Goal: Information Seeking & Learning: Find specific page/section

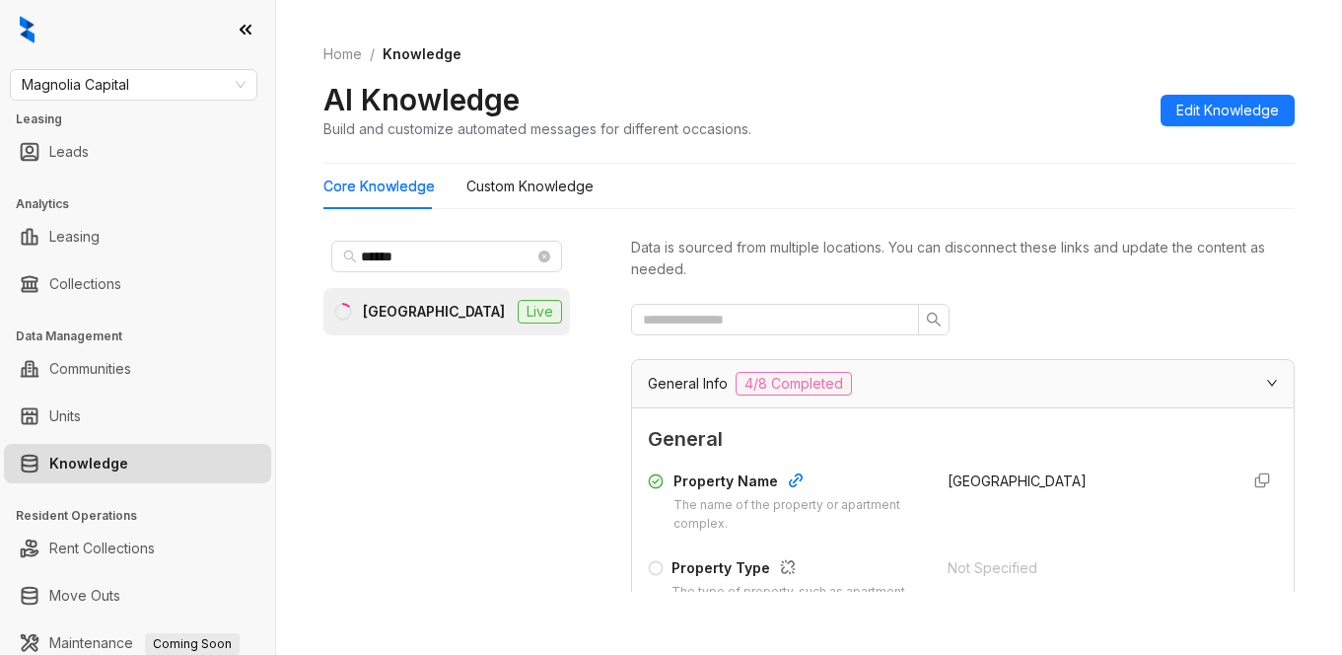
scroll to position [504, 0]
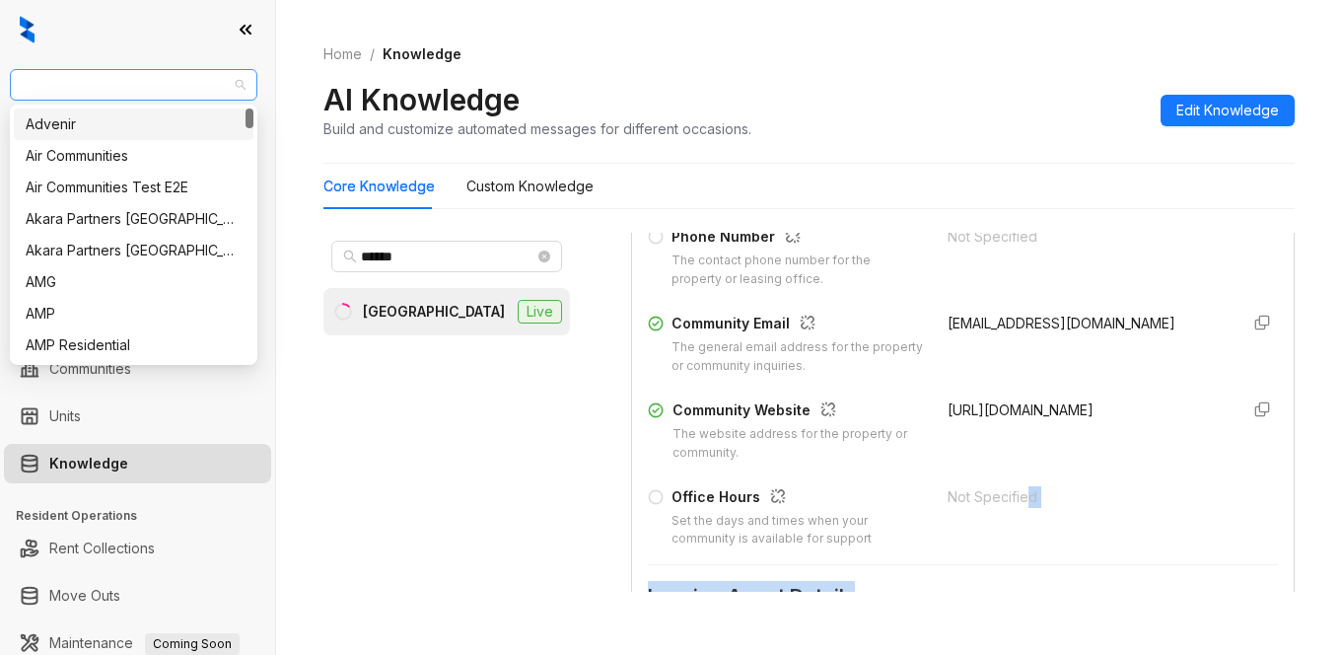
click at [170, 94] on span "Magnolia Capital" at bounding box center [134, 85] width 224 height 30
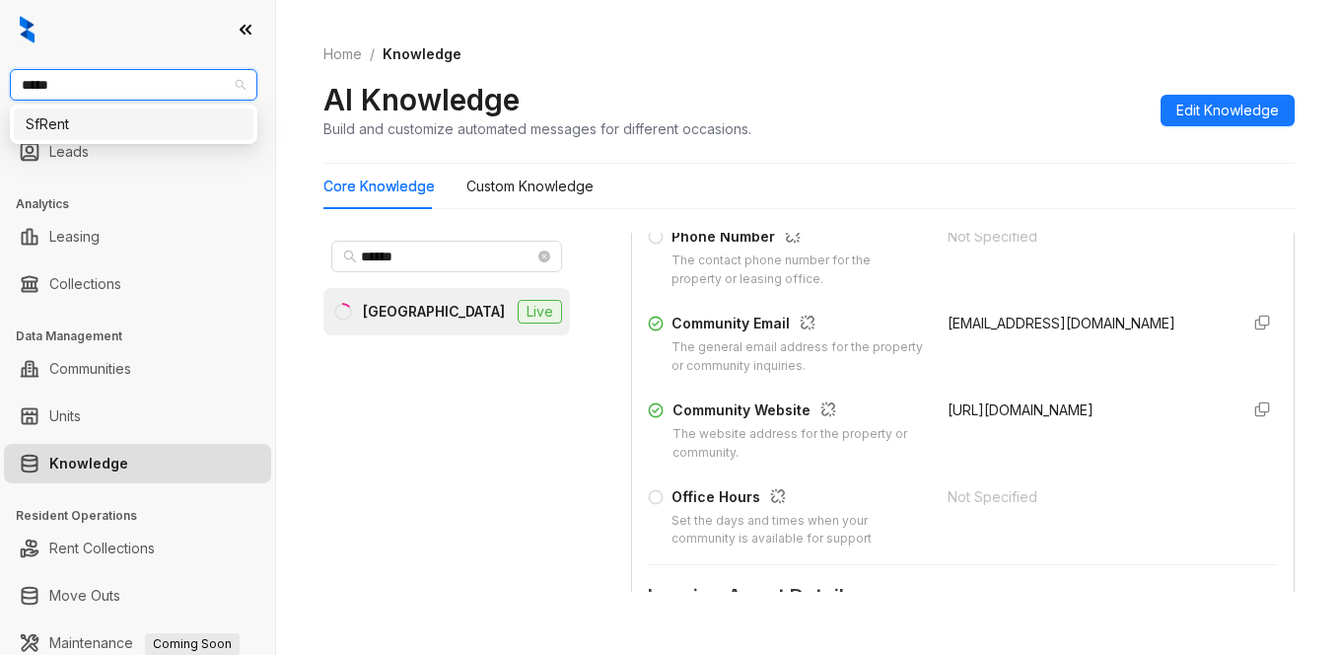
type input "******"
click at [167, 136] on div "SfRent" at bounding box center [134, 124] width 240 height 32
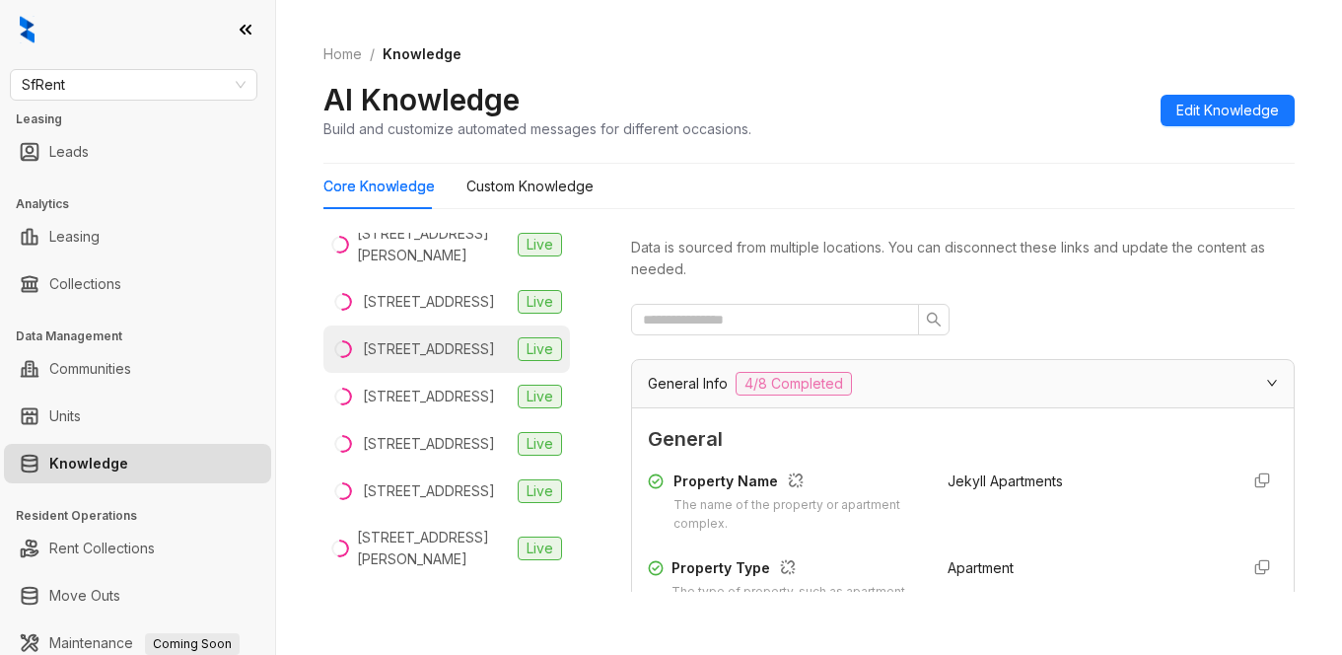
scroll to position [296, 0]
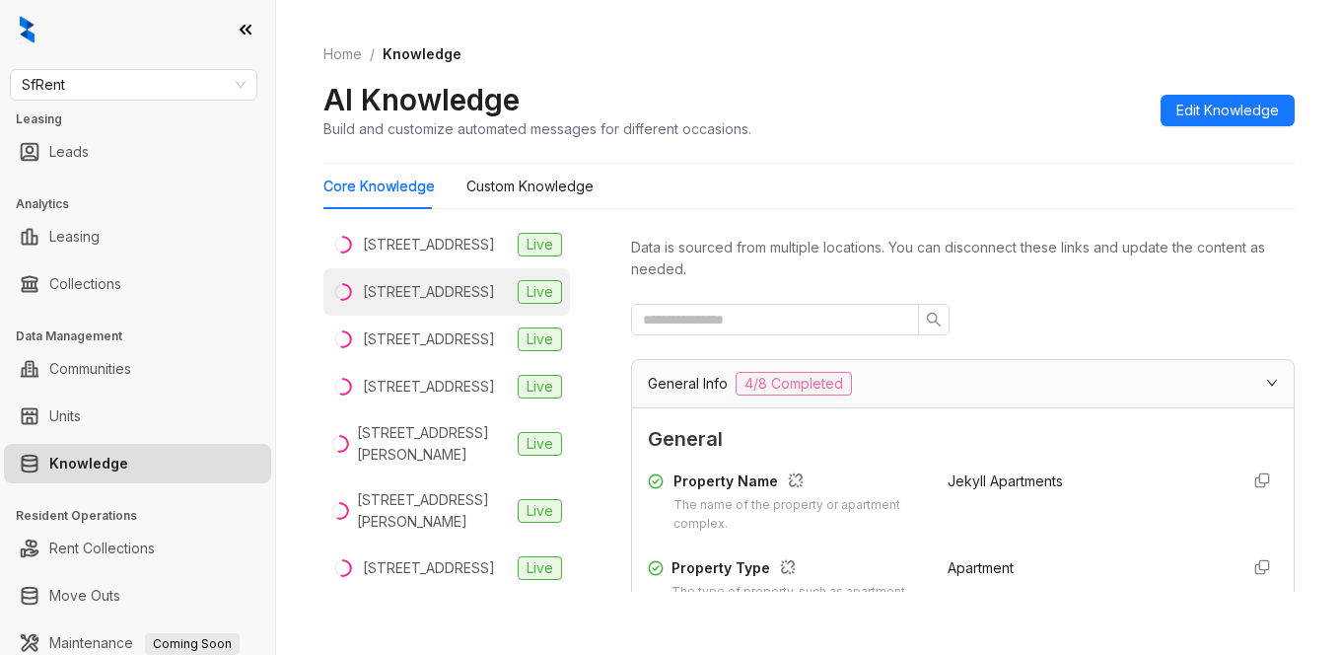
click at [409, 303] on div "[STREET_ADDRESS]" at bounding box center [429, 292] width 132 height 22
click at [1007, 306] on div at bounding box center [963, 320] width 664 height 32
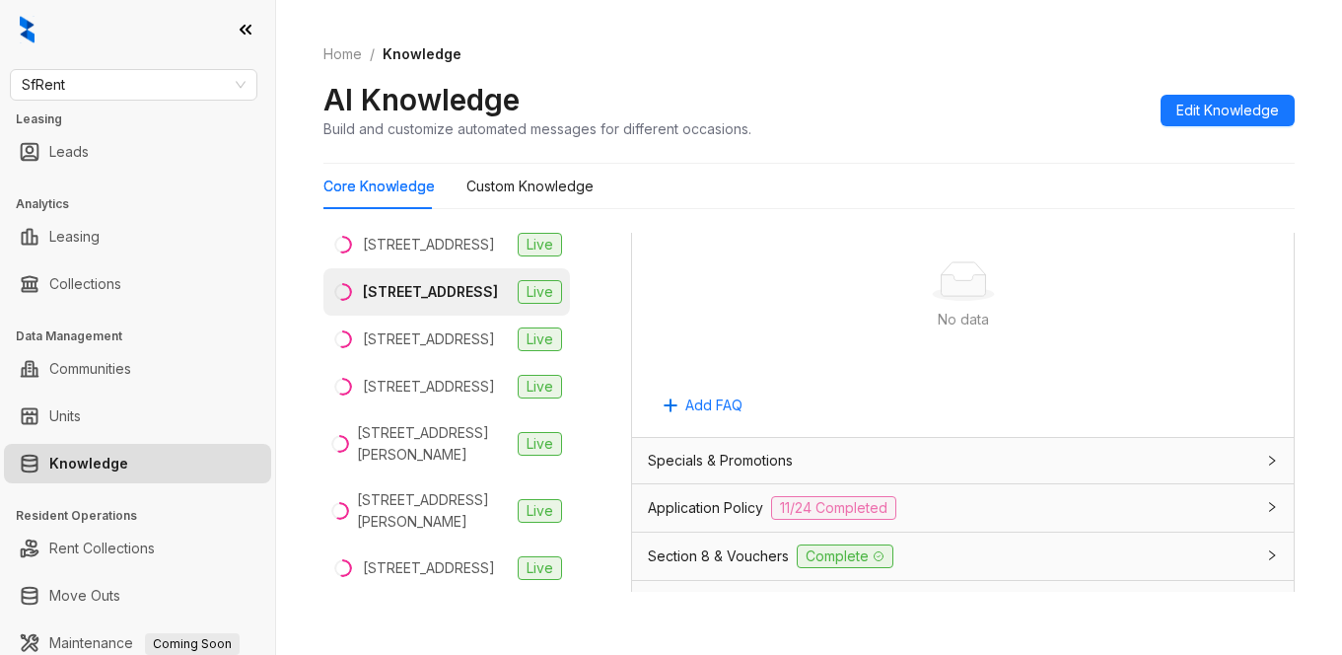
scroll to position [1282, 0]
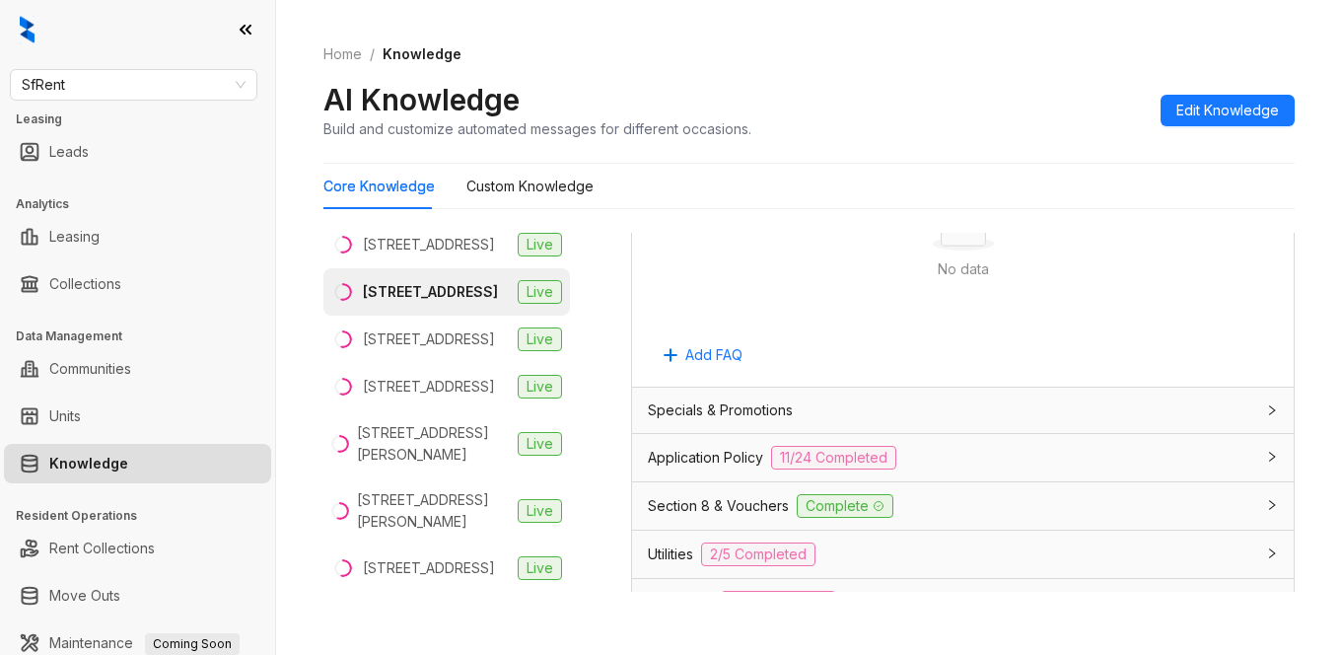
click at [726, 453] on span "Application Policy" at bounding box center [705, 458] width 115 height 22
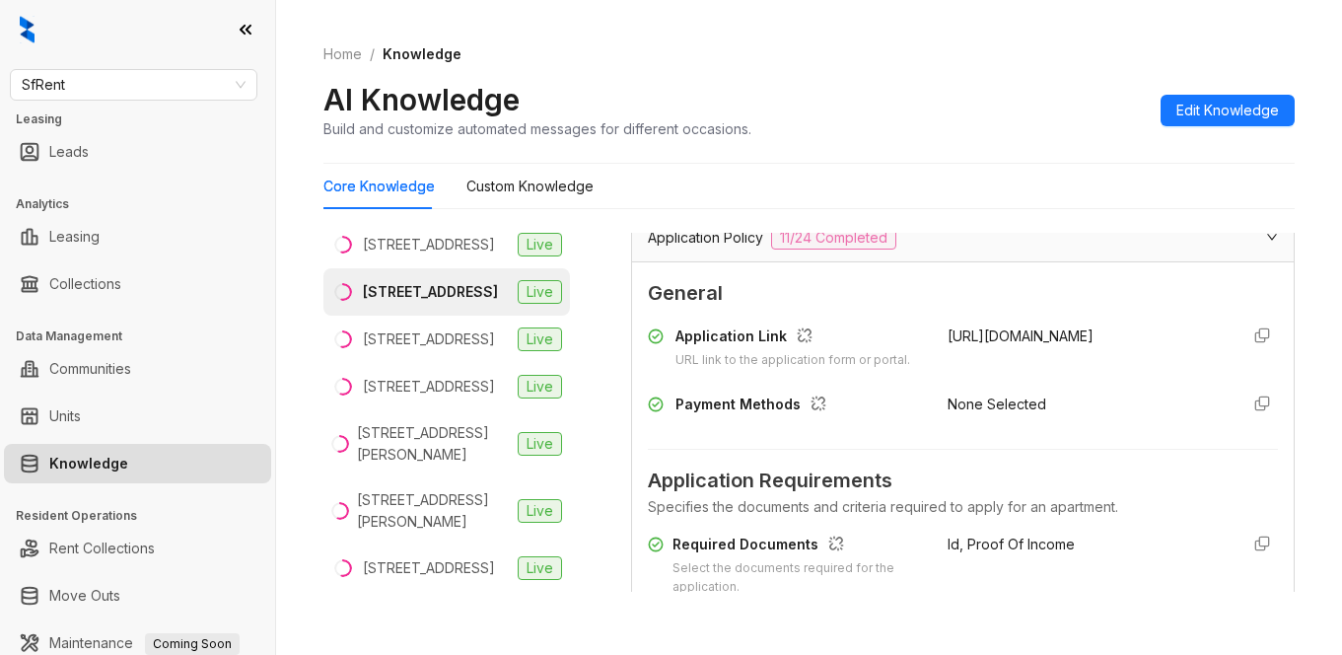
scroll to position [1578, 0]
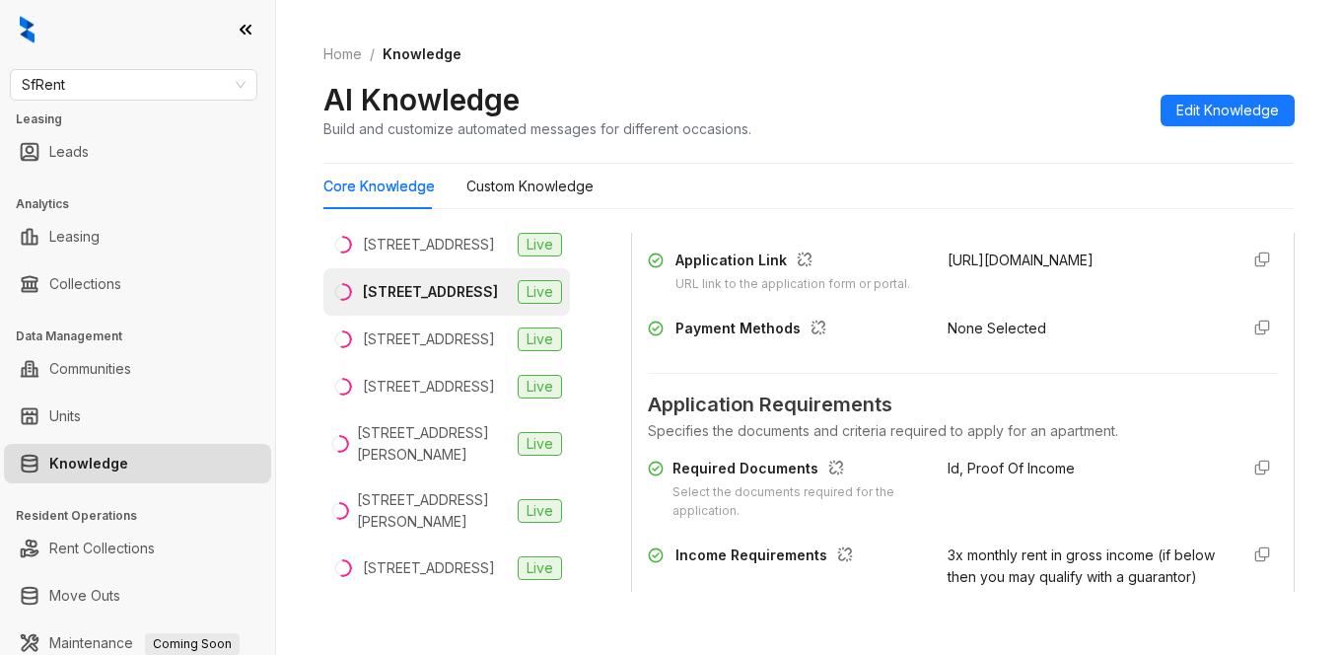
drag, startPoint x: 923, startPoint y: 259, endPoint x: 1047, endPoint y: 262, distance: 124.3
click at [1047, 262] on div "Application Link URL link to the application form or portal. [URL][DOMAIN_NAME]" at bounding box center [963, 272] width 630 height 44
copy span "[URL][DOMAIN_NAME]"
click at [1199, 46] on ol "Home / Knowledge" at bounding box center [808, 54] width 971 height 22
click at [994, 521] on div "Id, Proof Of Income" at bounding box center [1086, 489] width 276 height 63
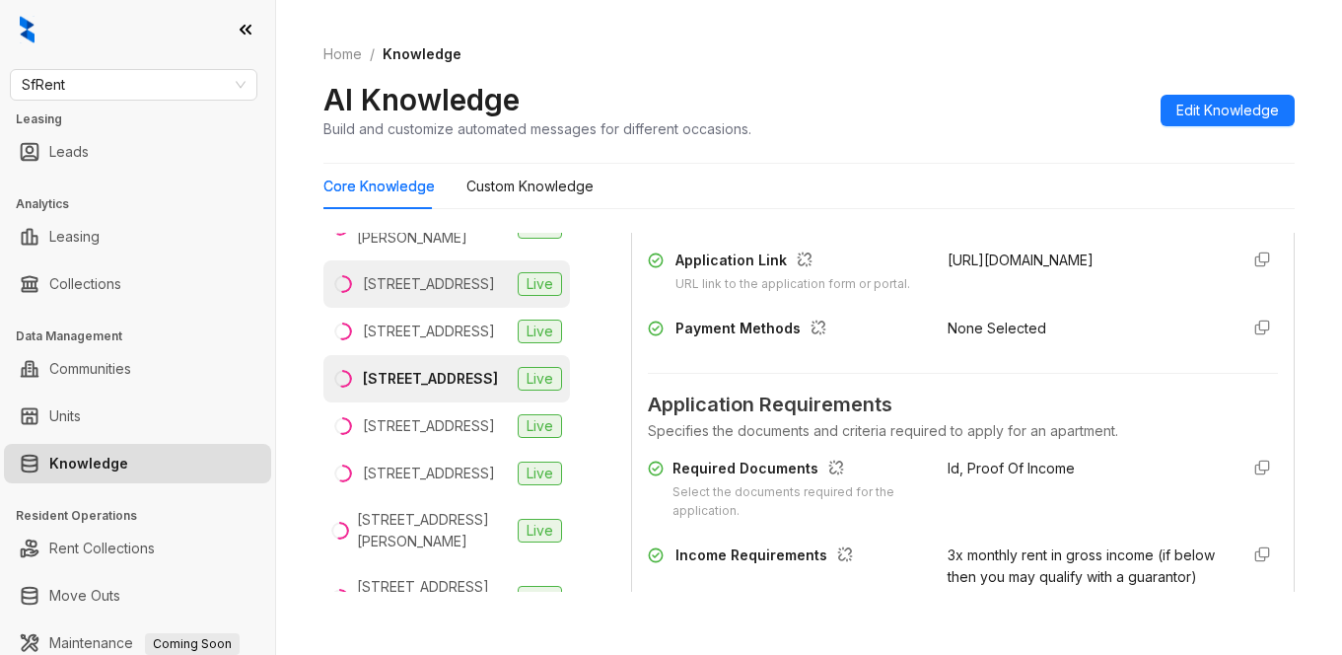
scroll to position [0, 0]
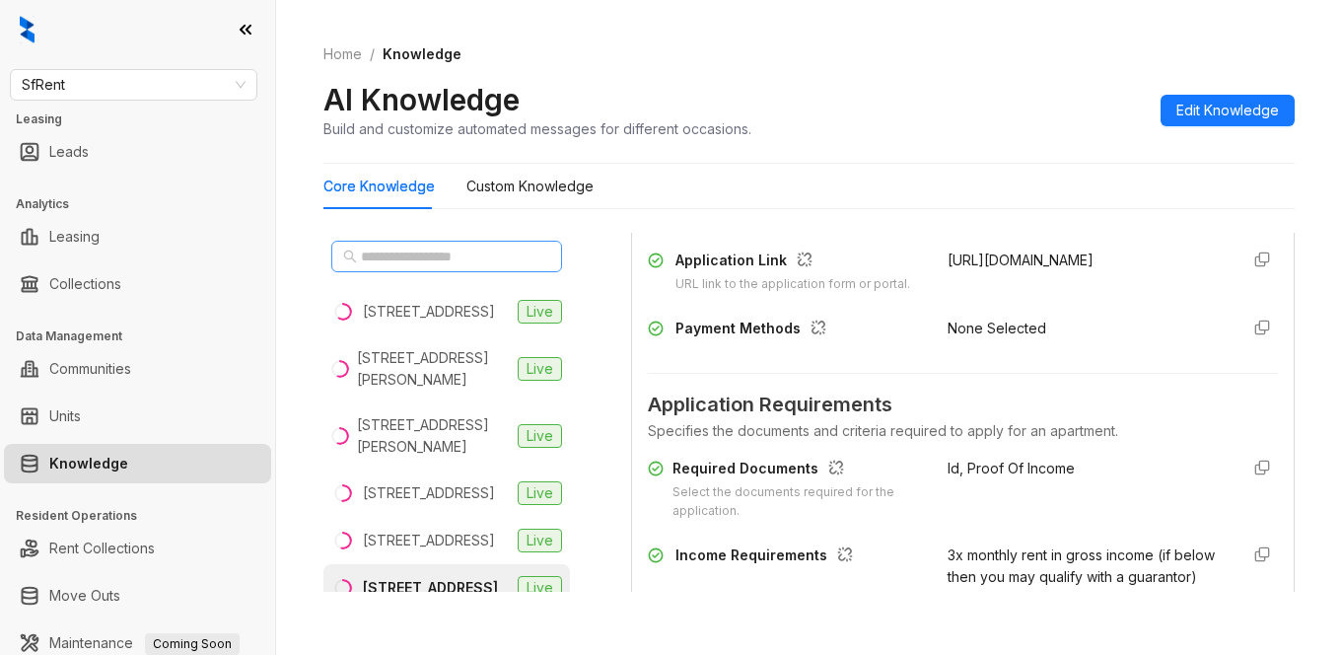
click at [421, 245] on span at bounding box center [446, 257] width 231 height 32
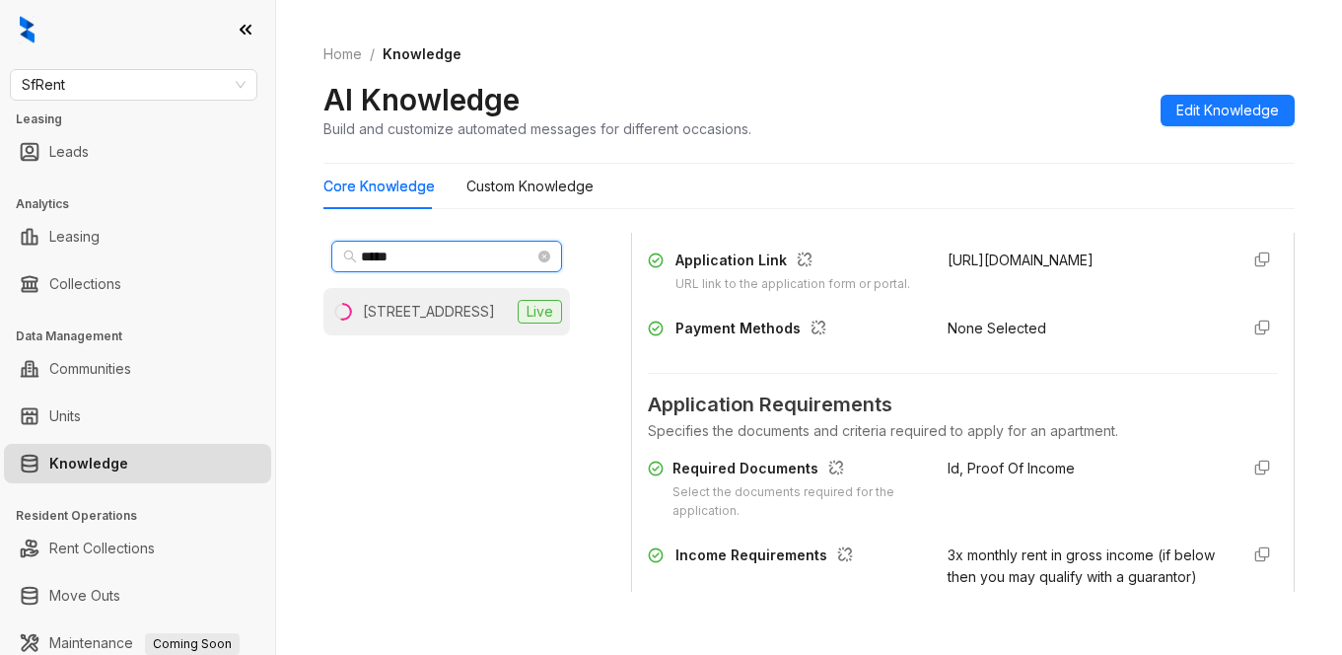
type input "*****"
click at [372, 321] on div "[STREET_ADDRESS]" at bounding box center [429, 312] width 132 height 22
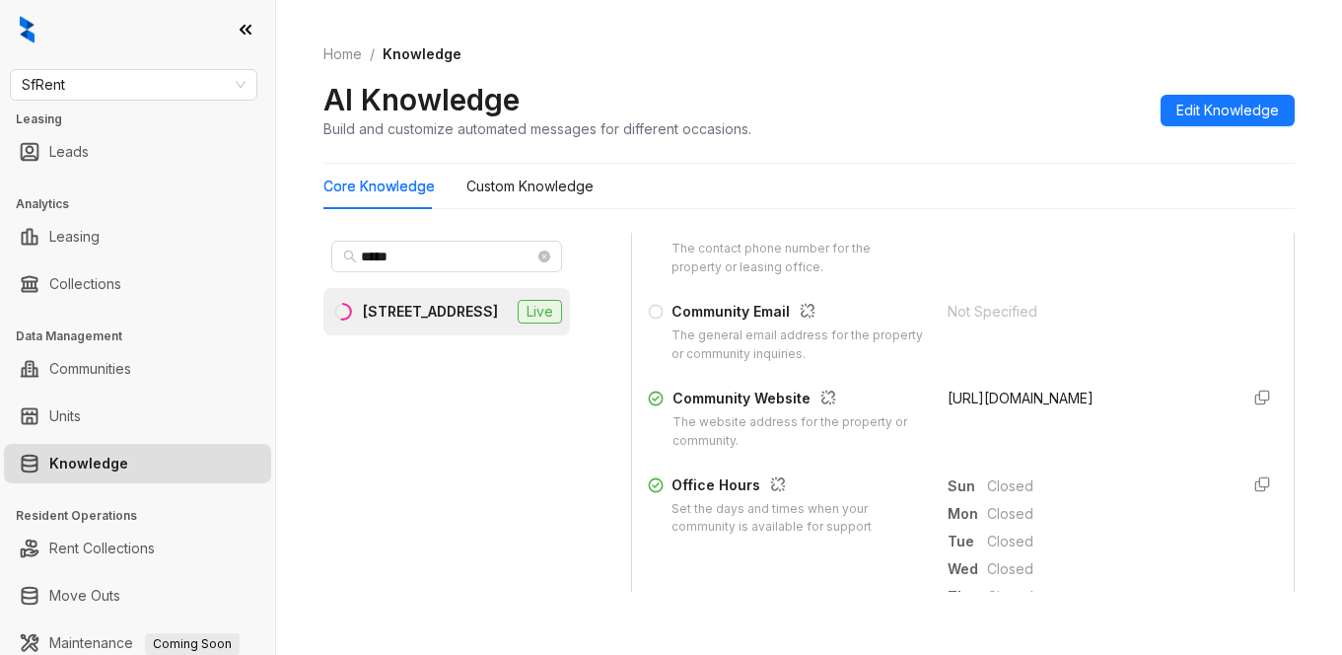
scroll to position [592, 0]
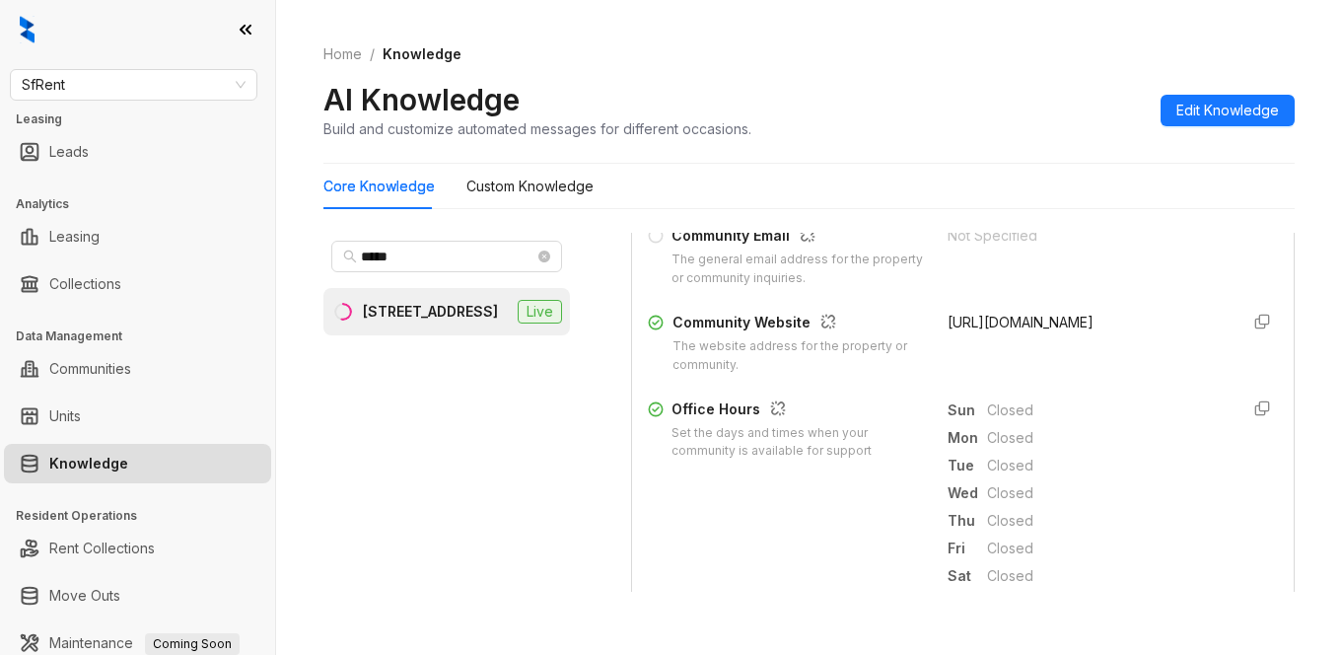
drag, startPoint x: 924, startPoint y: 320, endPoint x: 1046, endPoint y: 324, distance: 122.4
click at [1065, 323] on div "Community Website The website address for the property or community. [URL][DOMA…" at bounding box center [963, 343] width 630 height 63
copy span "[URL][DOMAIN_NAME]"
click at [983, 176] on div "Core Knowledge Custom Knowledge" at bounding box center [808, 186] width 971 height 45
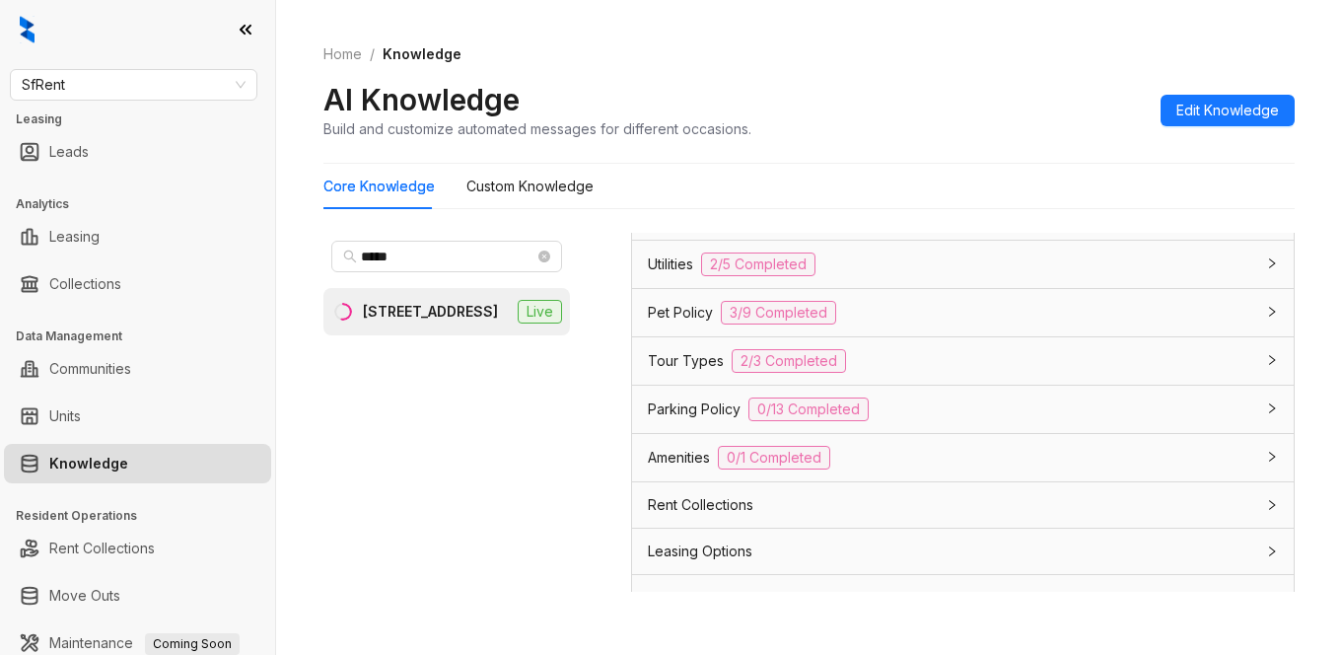
scroll to position [1578, 0]
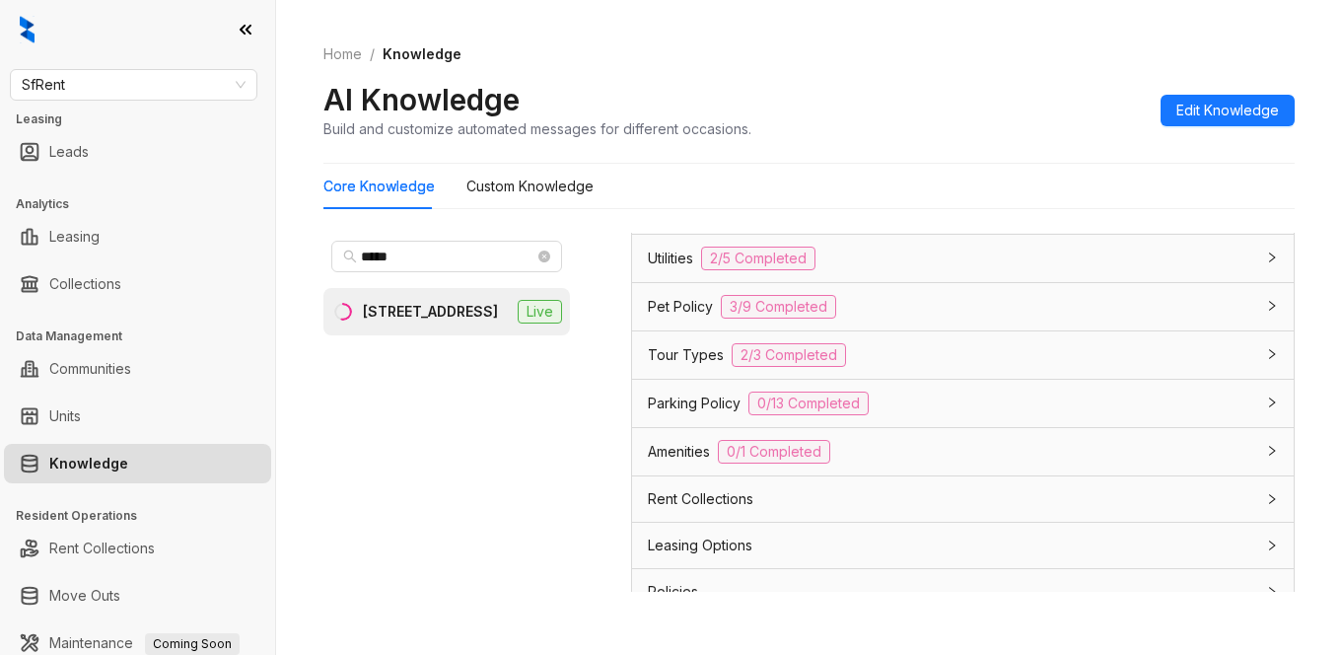
click at [697, 399] on span "Parking Policy" at bounding box center [694, 403] width 93 height 22
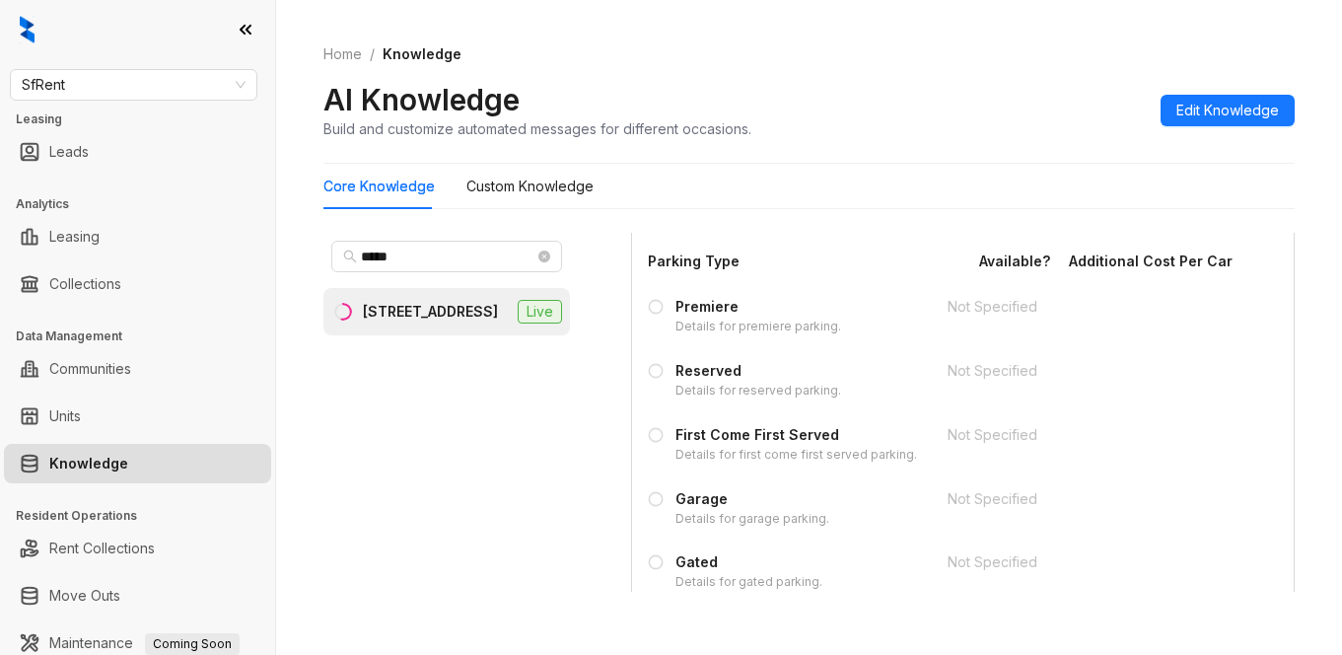
scroll to position [2367, 0]
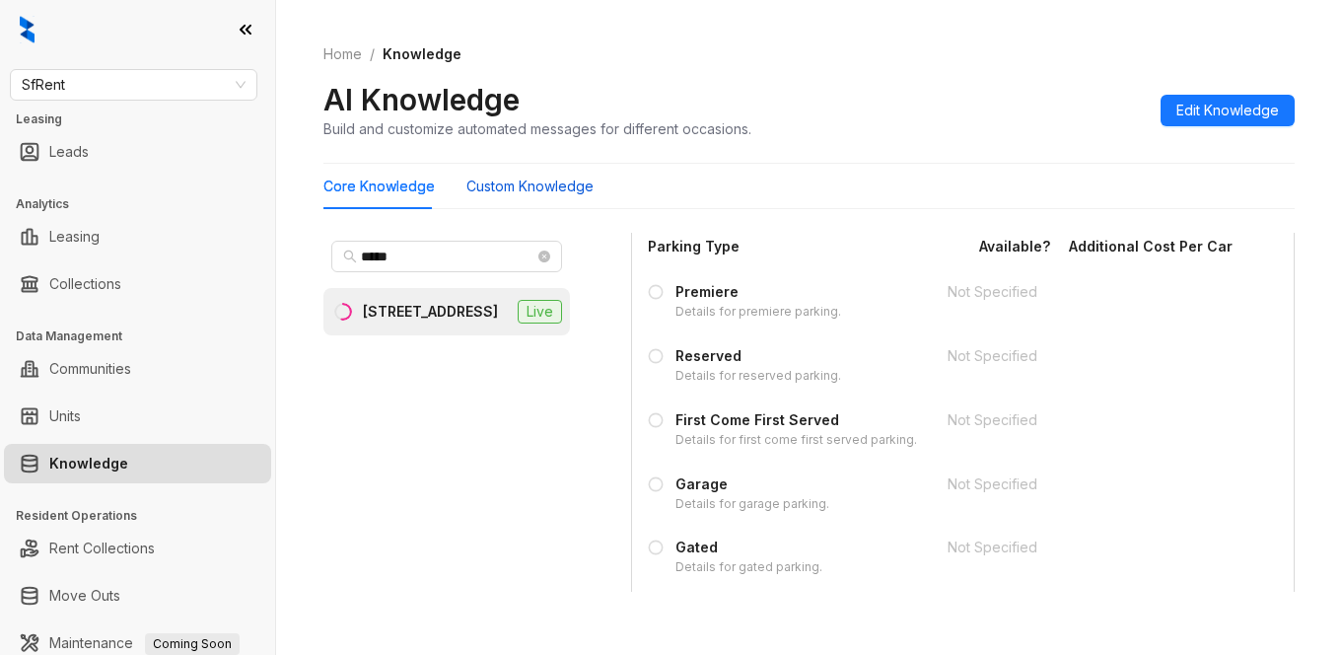
click at [581, 182] on Knowledge "Custom Knowledge" at bounding box center [529, 187] width 127 height 22
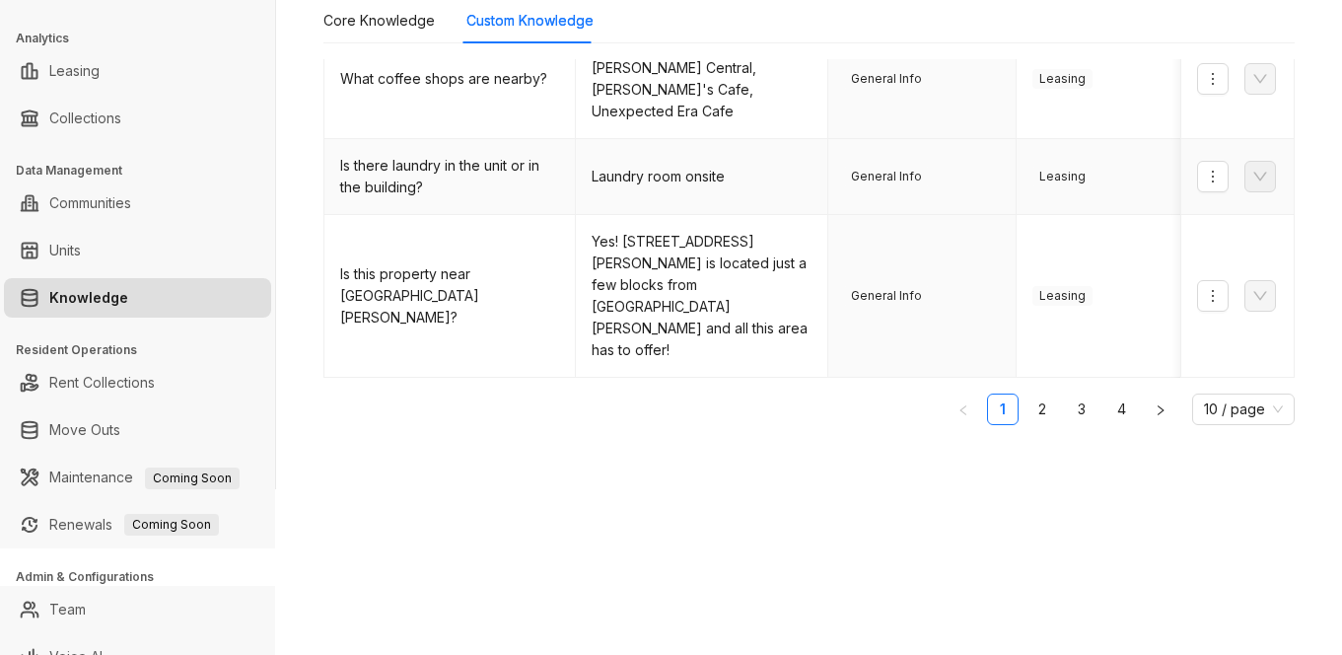
scroll to position [191, 0]
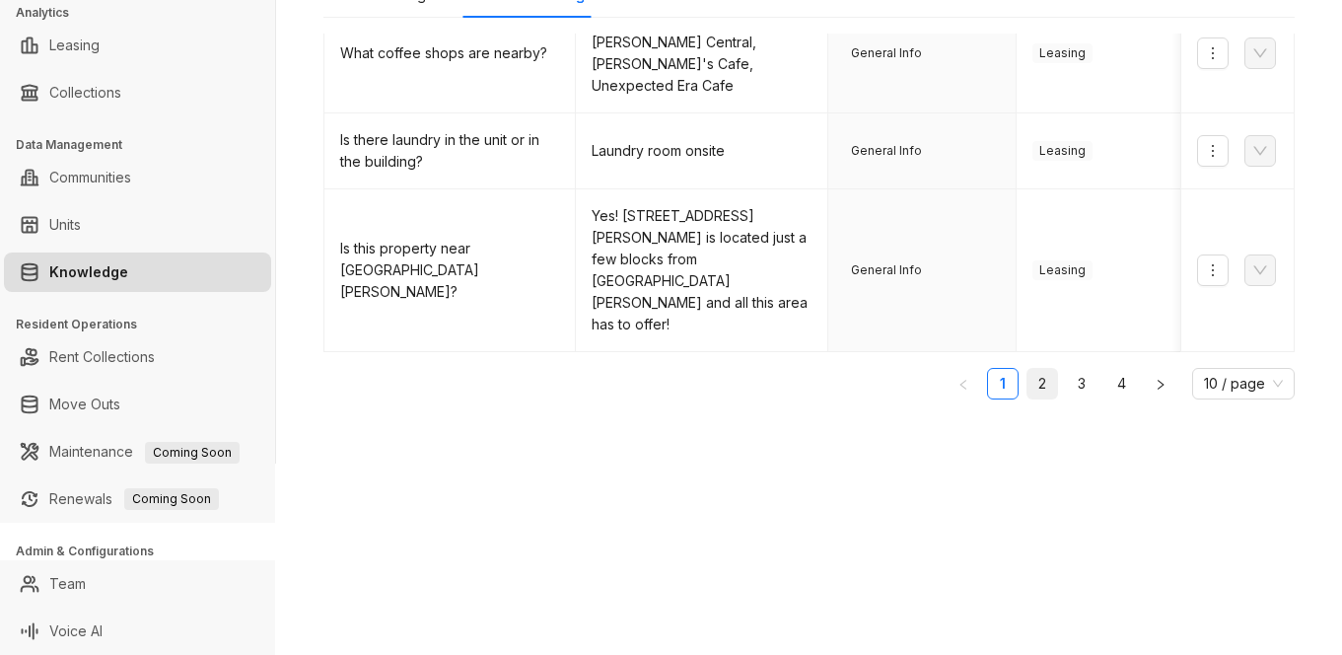
click at [1028, 372] on link "2" at bounding box center [1043, 384] width 30 height 30
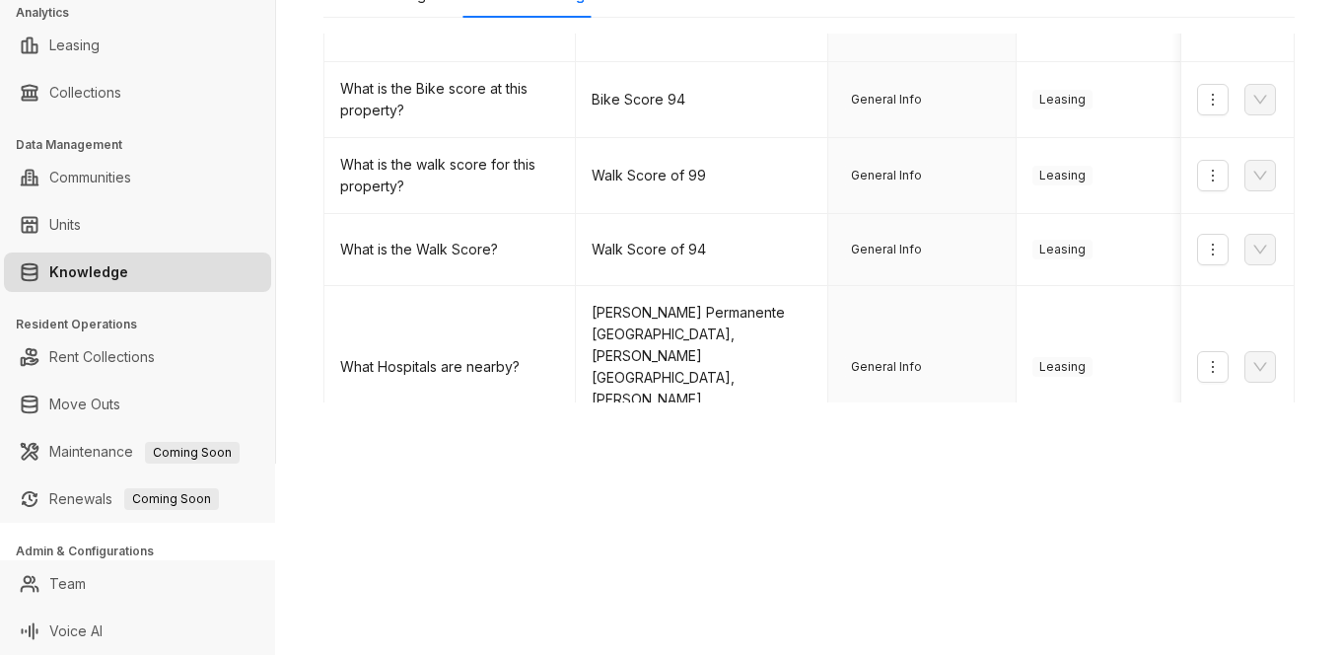
scroll to position [228, 0]
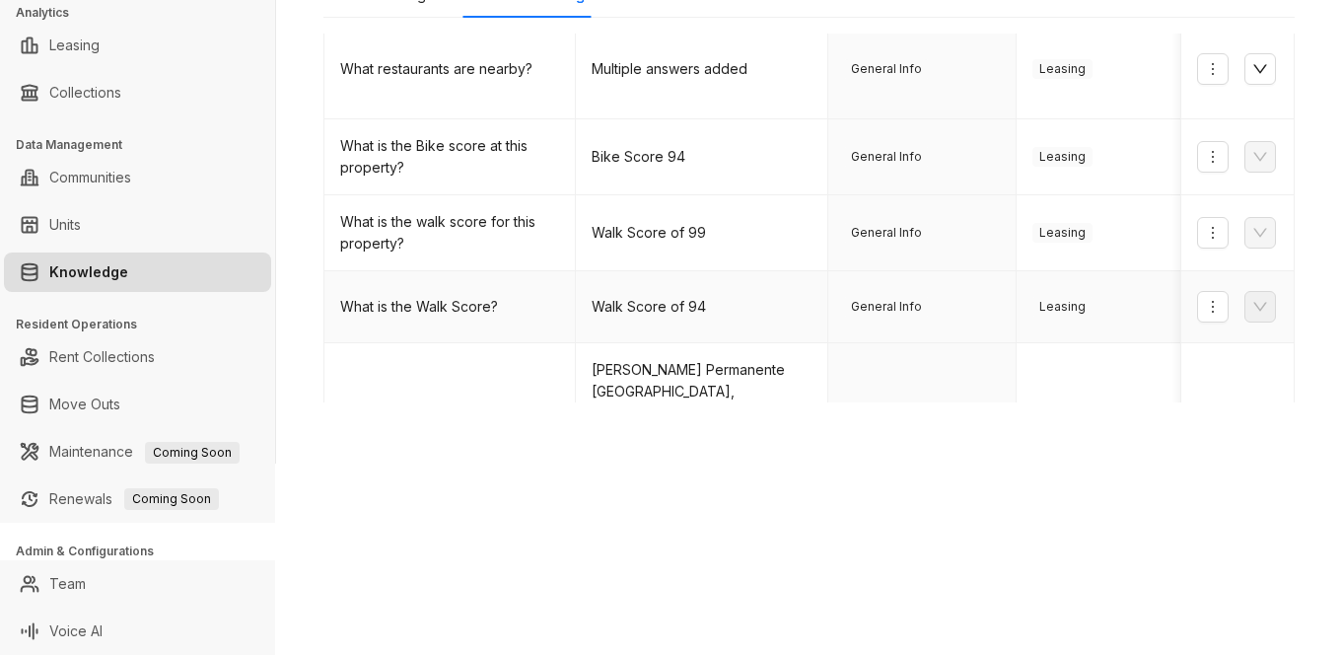
click at [964, 301] on td "General Info" at bounding box center [922, 307] width 188 height 72
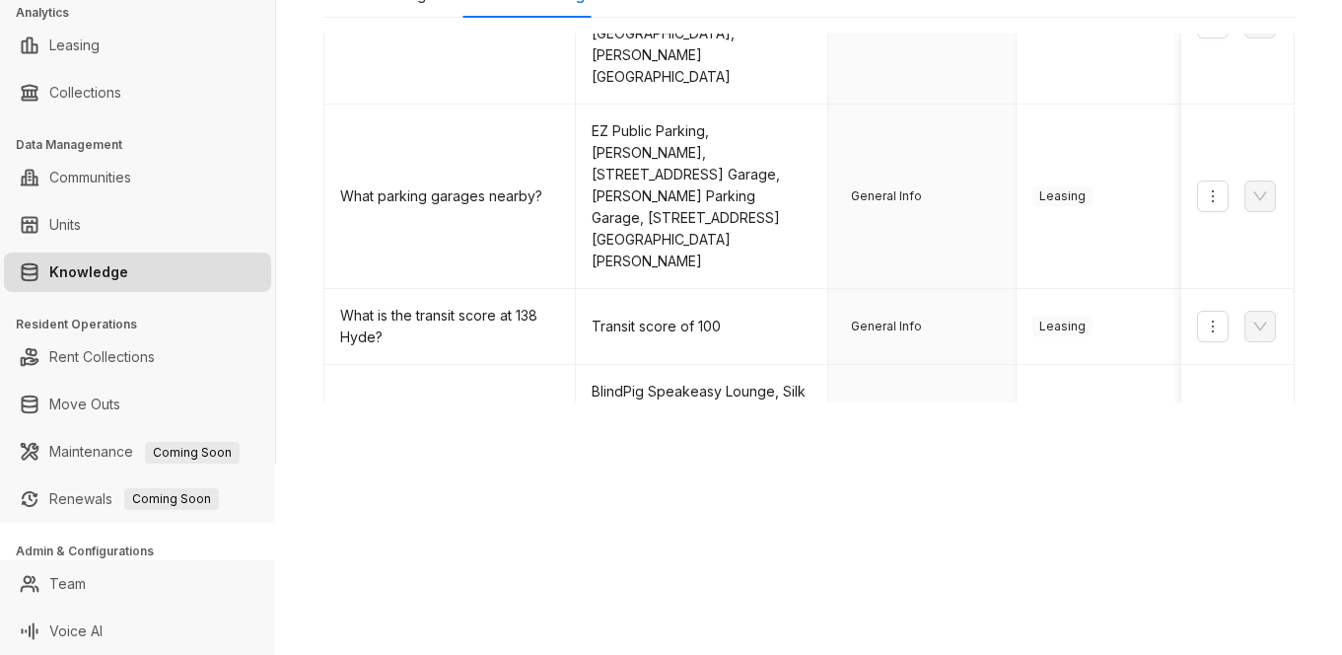
scroll to position [622, 0]
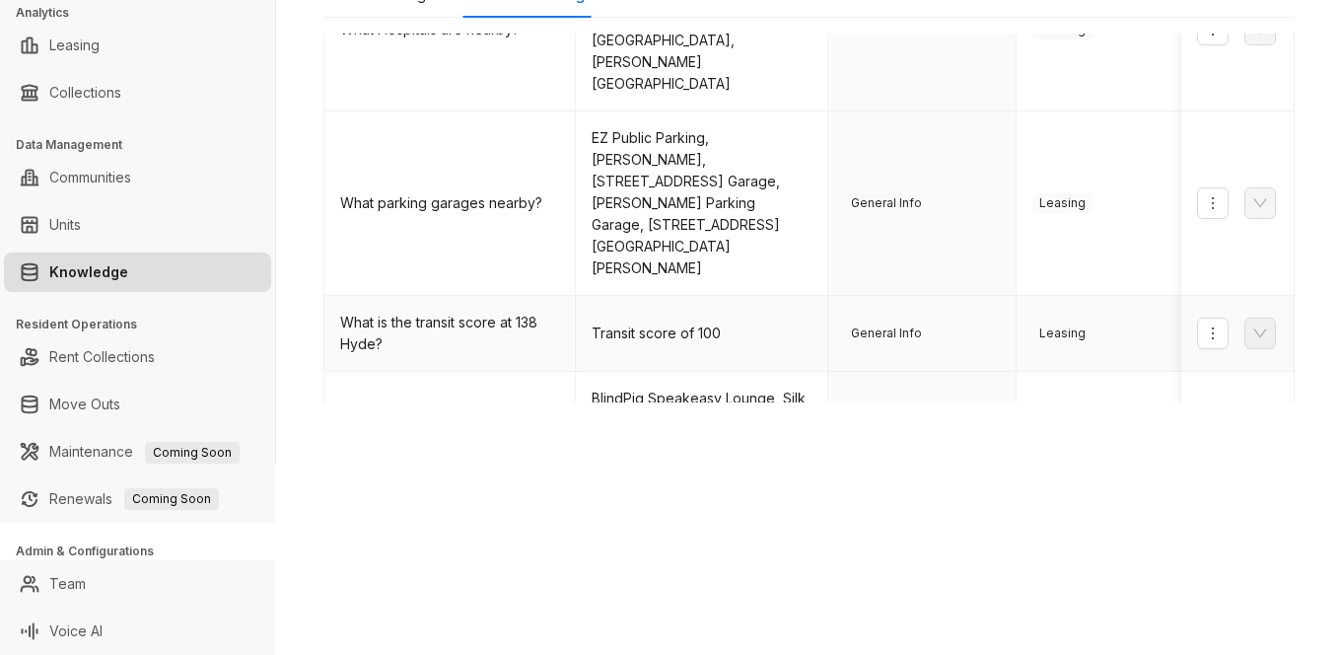
click at [968, 296] on td "General Info" at bounding box center [922, 334] width 188 height 76
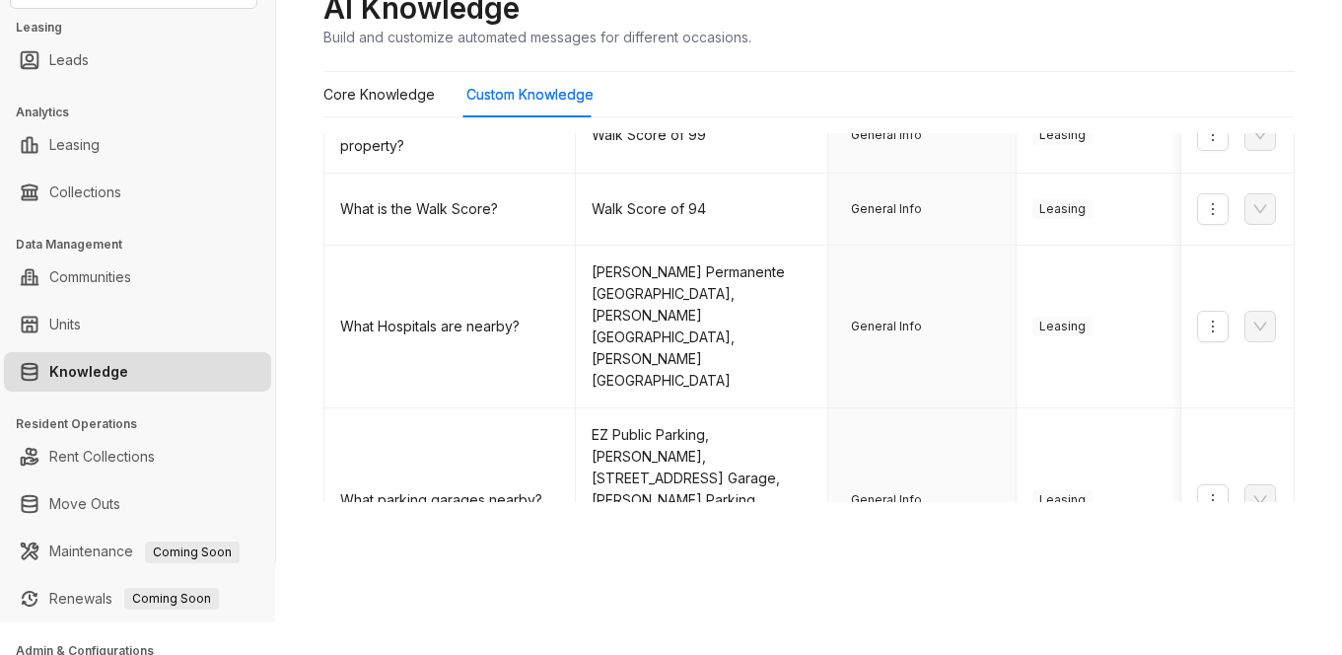
scroll to position [0, 0]
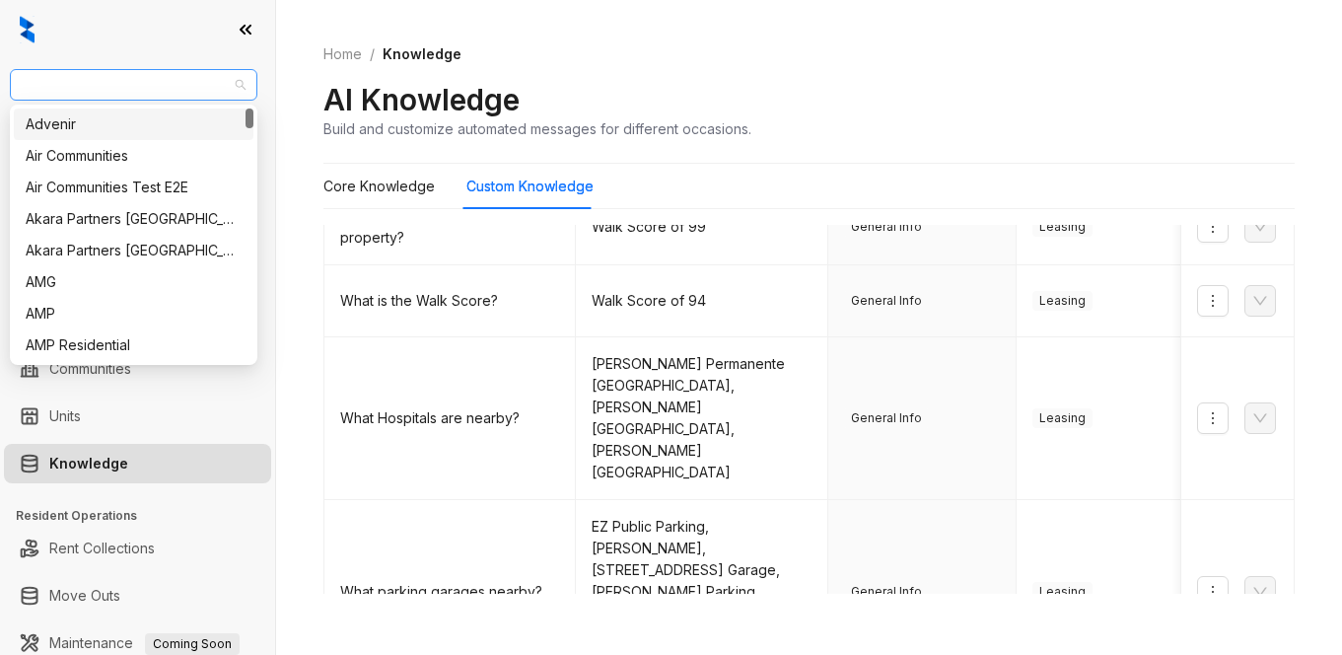
click at [113, 83] on span "SfRent" at bounding box center [134, 85] width 224 height 30
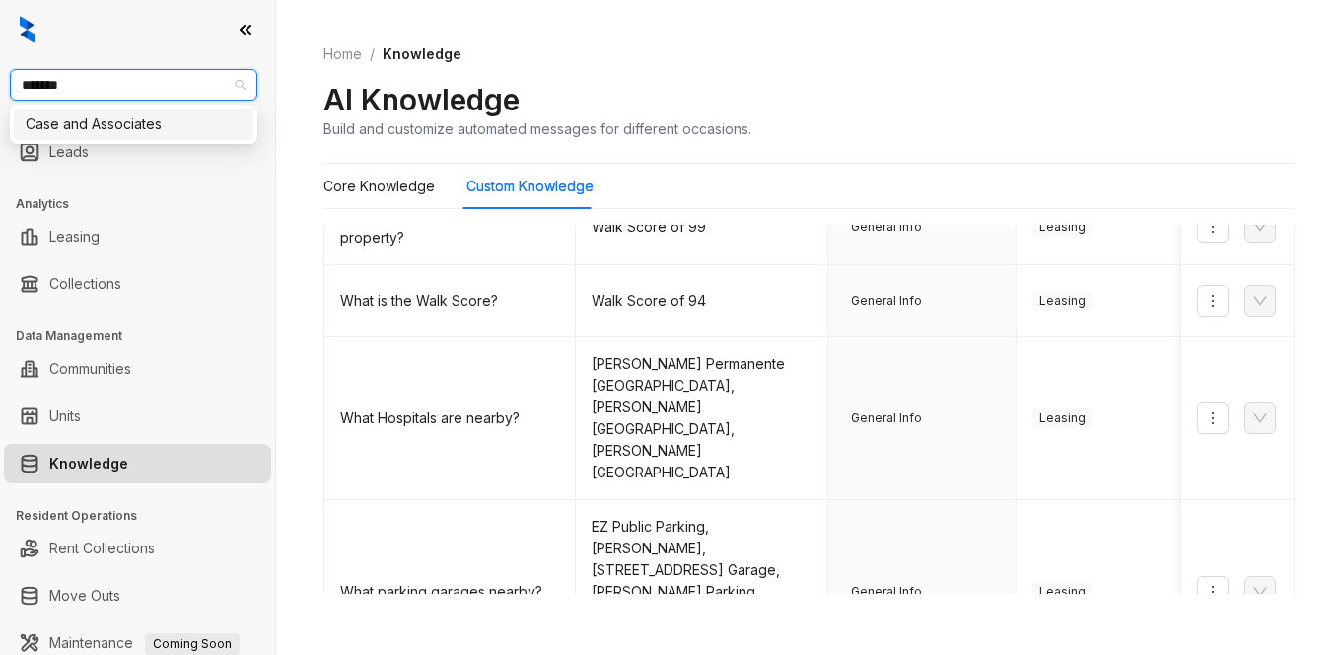
type input "********"
click at [115, 128] on div "Case and Associates" at bounding box center [134, 124] width 216 height 22
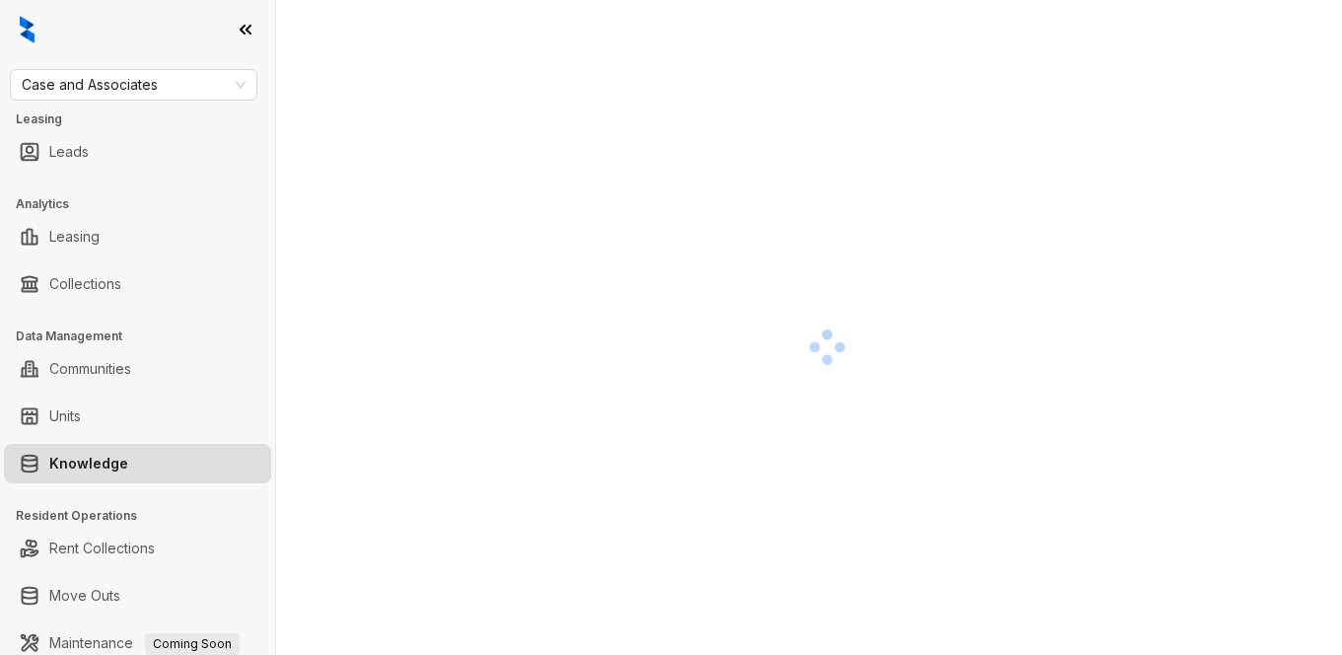
click at [1112, 178] on div at bounding box center [826, 347] width 1007 height 655
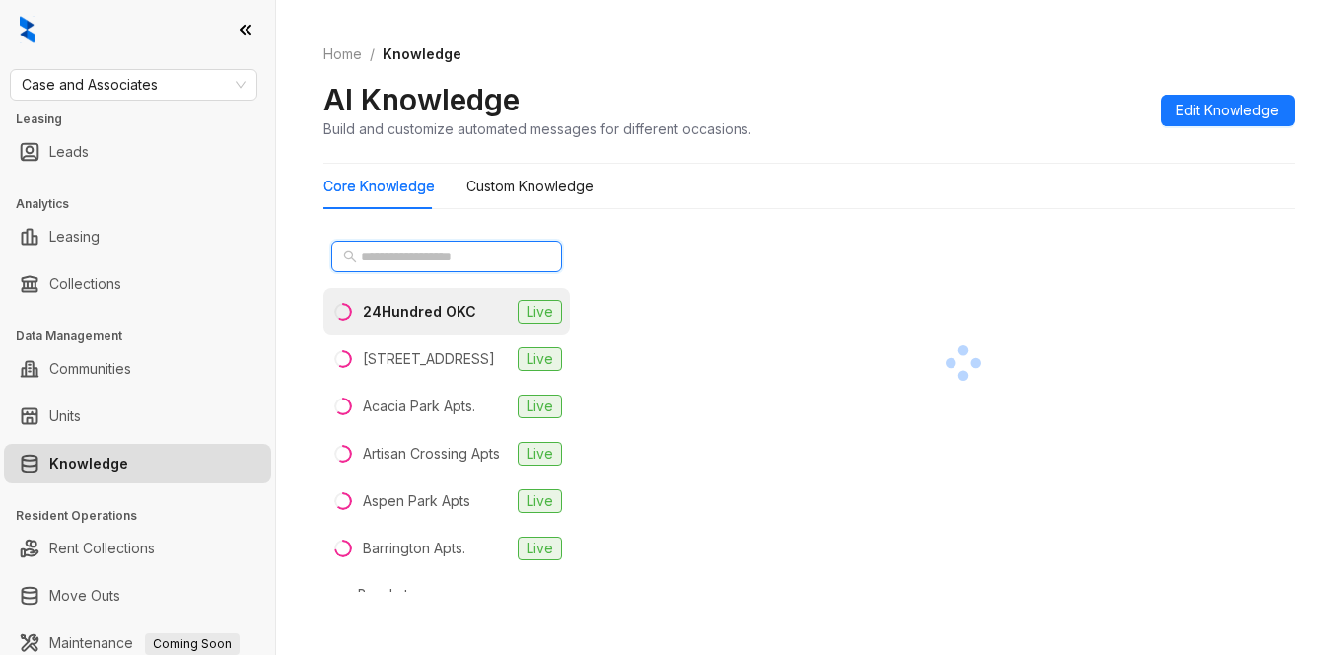
click at [426, 250] on input "text" at bounding box center [448, 257] width 174 height 22
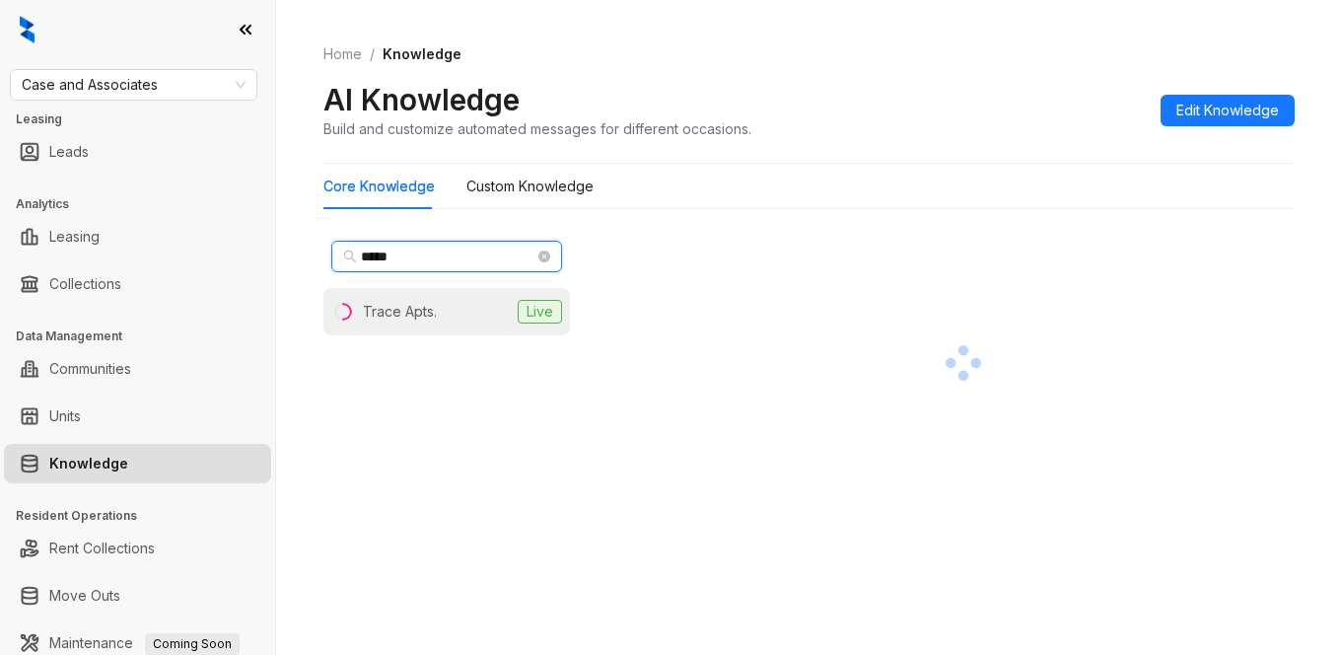
type input "*****"
click at [392, 314] on div "Trace Apts." at bounding box center [400, 312] width 74 height 22
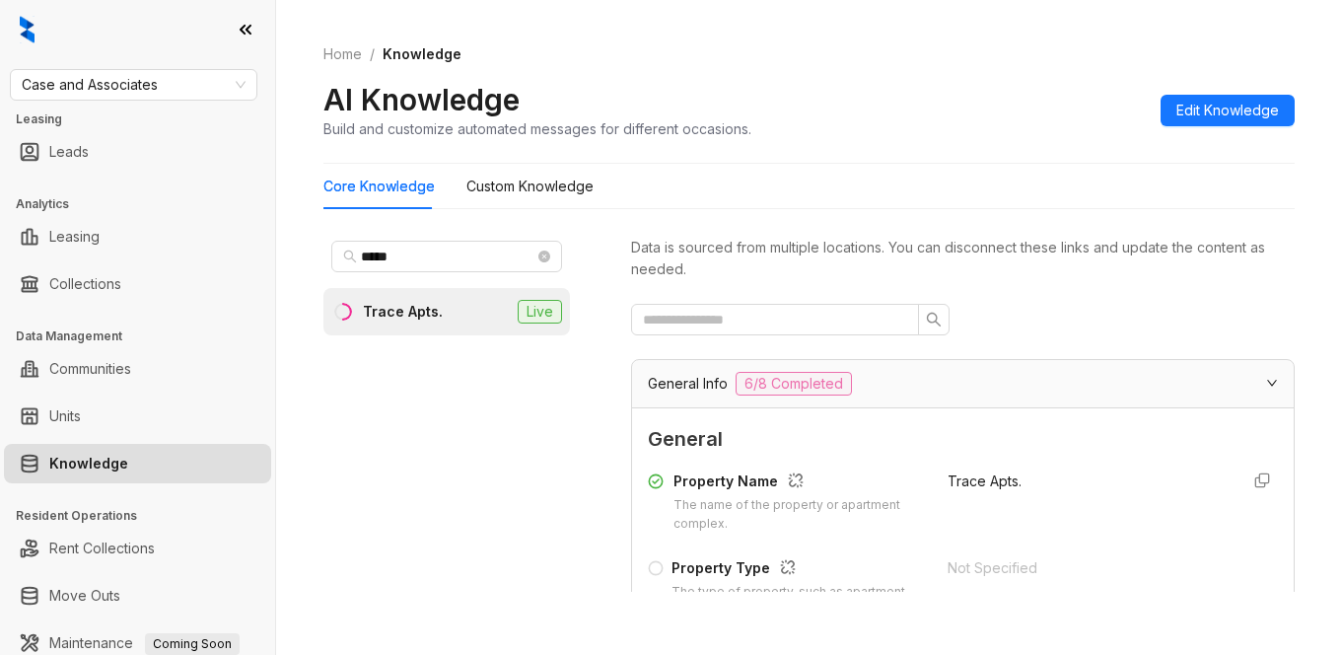
click at [1020, 290] on div "Data is sourced from multiple locations. You can disconnect these links and upd…" at bounding box center [963, 412] width 664 height 359
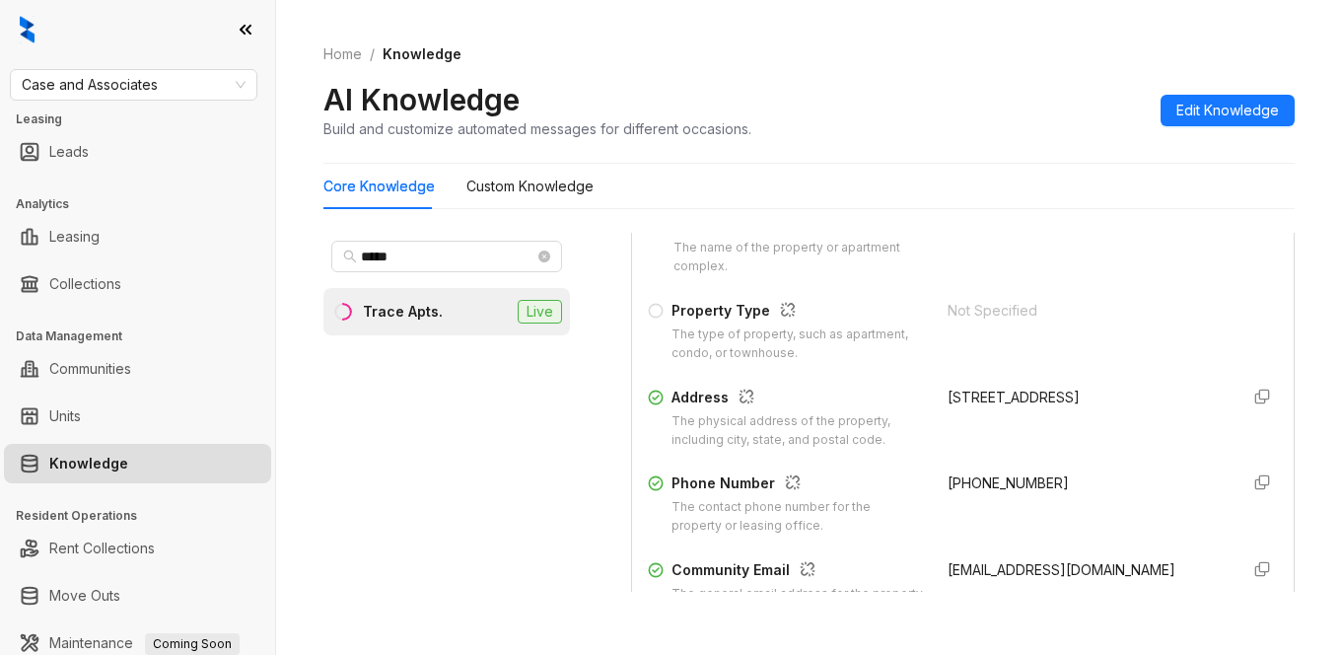
scroll to position [394, 0]
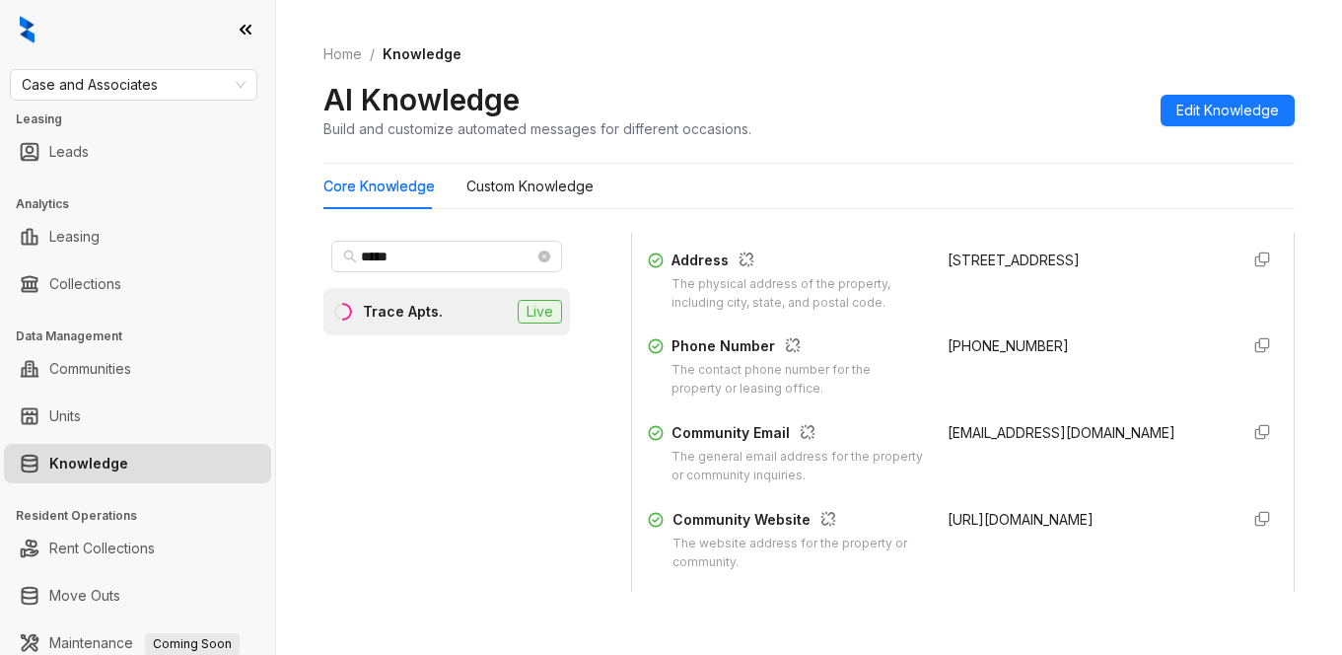
drag, startPoint x: 926, startPoint y: 262, endPoint x: 962, endPoint y: 289, distance: 44.4
click at [962, 271] on div "340 Arbor Dr, Ridgeland, MS, 39157-4812" at bounding box center [1086, 261] width 276 height 22
copy div "340 Arbor Dr, Ridgeland, MS, 39157-4812"
click at [963, 78] on div "Home / Knowledge AI Knowledge Build and customize automated messages for differ…" at bounding box center [808, 92] width 971 height 144
click at [1057, 72] on div "Home / Knowledge AI Knowledge Build and customize automated messages for differ…" at bounding box center [808, 92] width 971 height 144
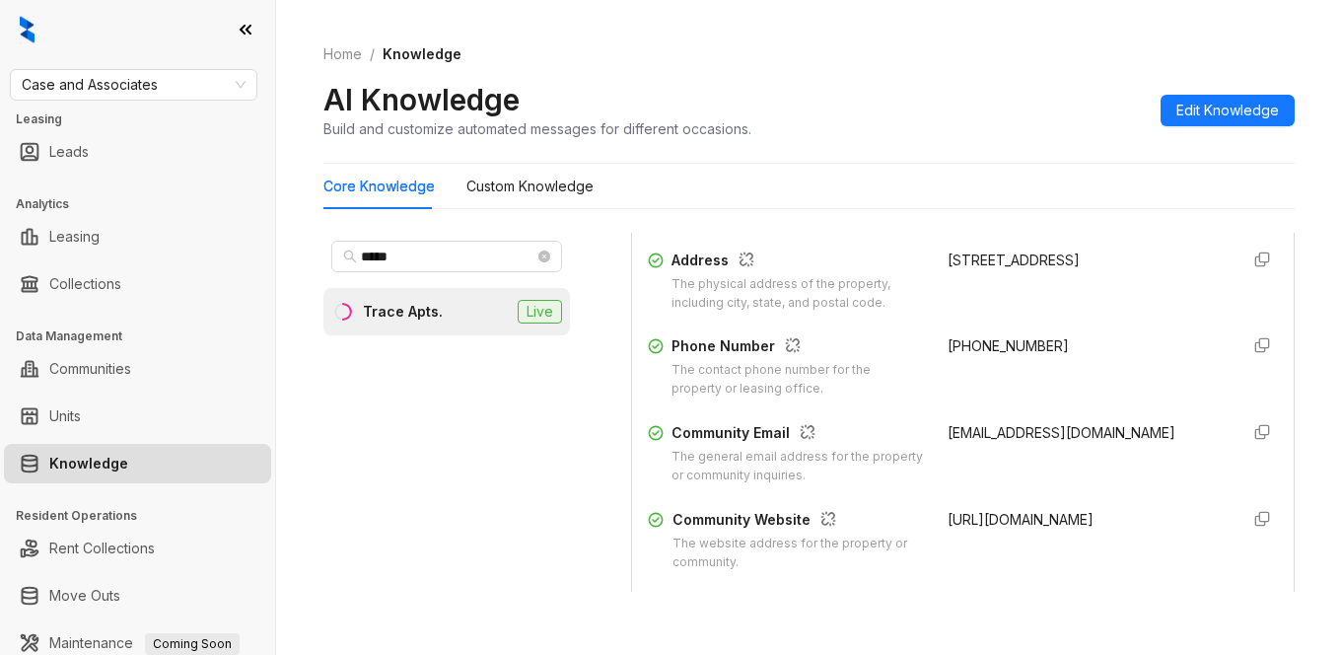
click at [951, 83] on div "AI Knowledge Build and customize automated messages for different occasions. Ed…" at bounding box center [808, 110] width 971 height 58
click at [1027, 175] on div "Core Knowledge Custom Knowledge" at bounding box center [808, 186] width 971 height 45
click at [914, 99] on div "AI Knowledge Build and customize automated messages for different occasions. Ed…" at bounding box center [808, 110] width 971 height 58
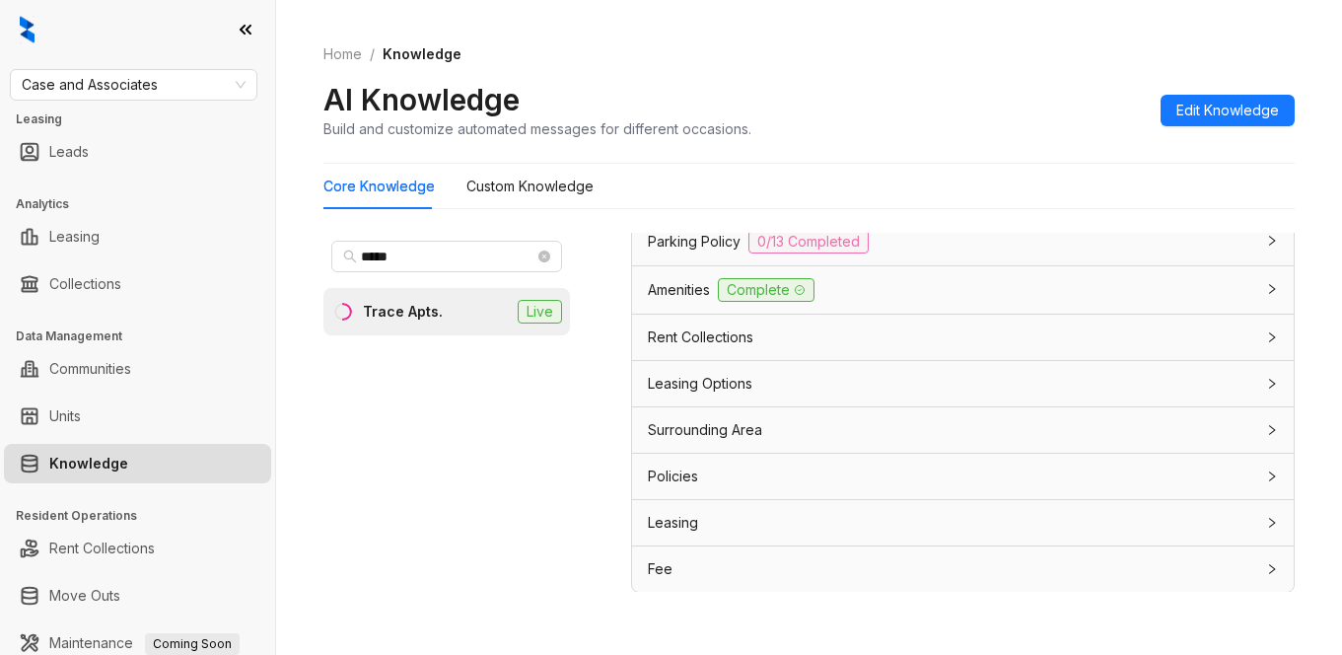
scroll to position [1709, 0]
click at [667, 435] on span "Surrounding Area" at bounding box center [705, 429] width 114 height 22
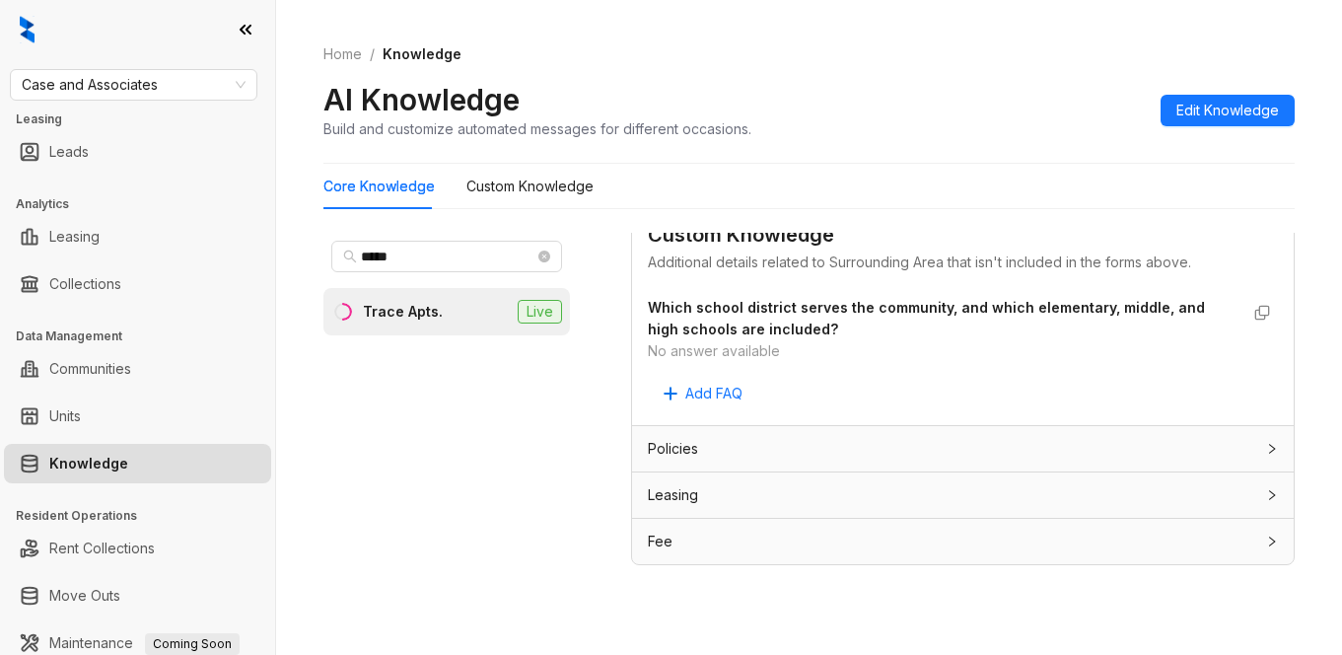
scroll to position [62, 0]
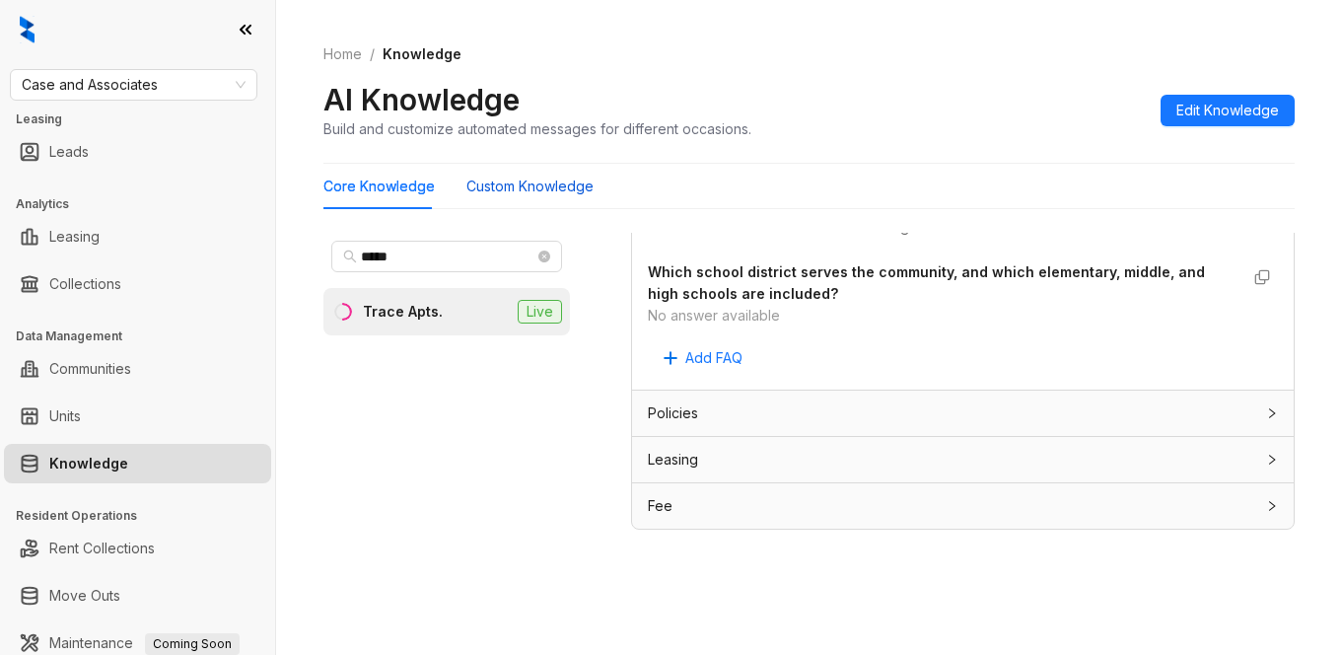
click at [498, 191] on Knowledge "Custom Knowledge" at bounding box center [529, 187] width 127 height 22
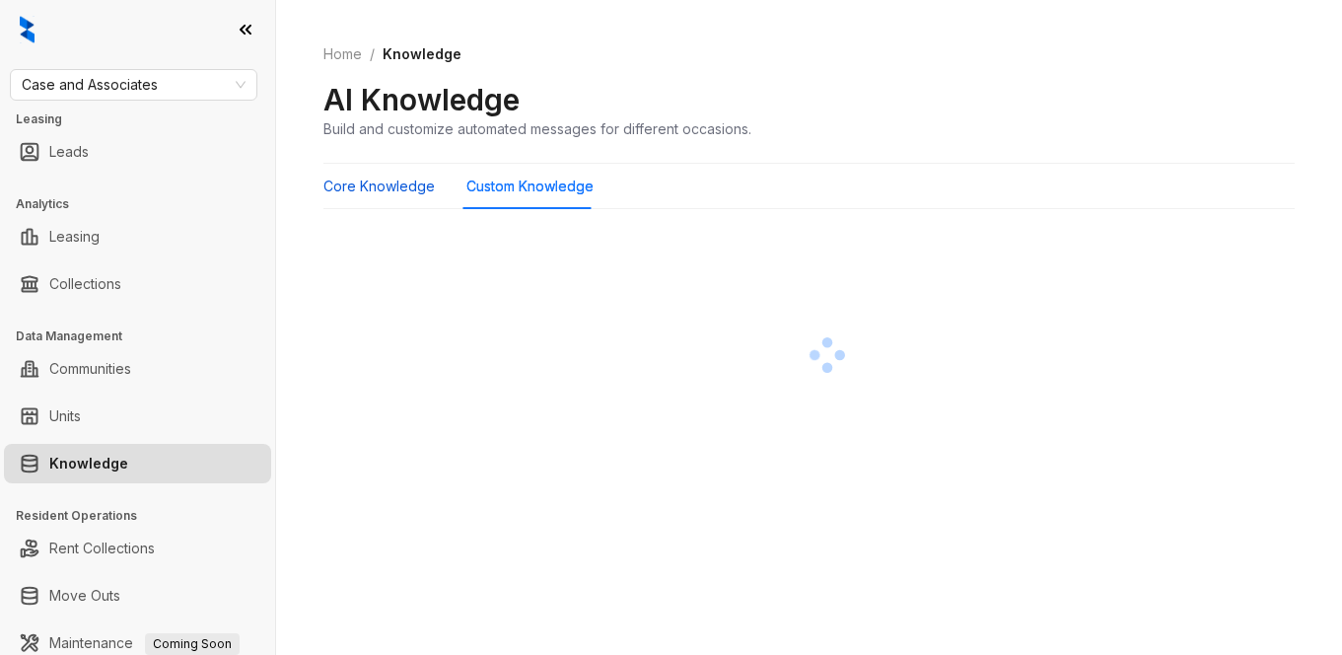
click at [341, 181] on Knowledge "Core Knowledge" at bounding box center [378, 187] width 111 height 22
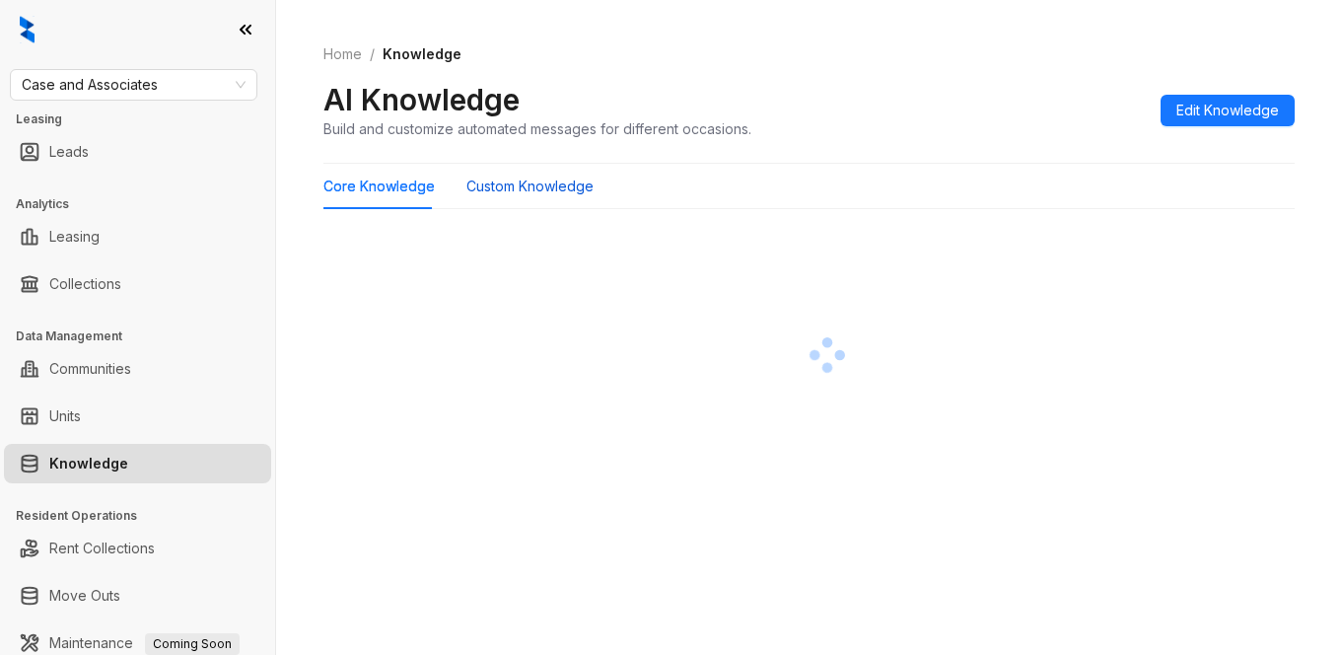
click at [553, 192] on Knowledge "Custom Knowledge" at bounding box center [529, 187] width 127 height 22
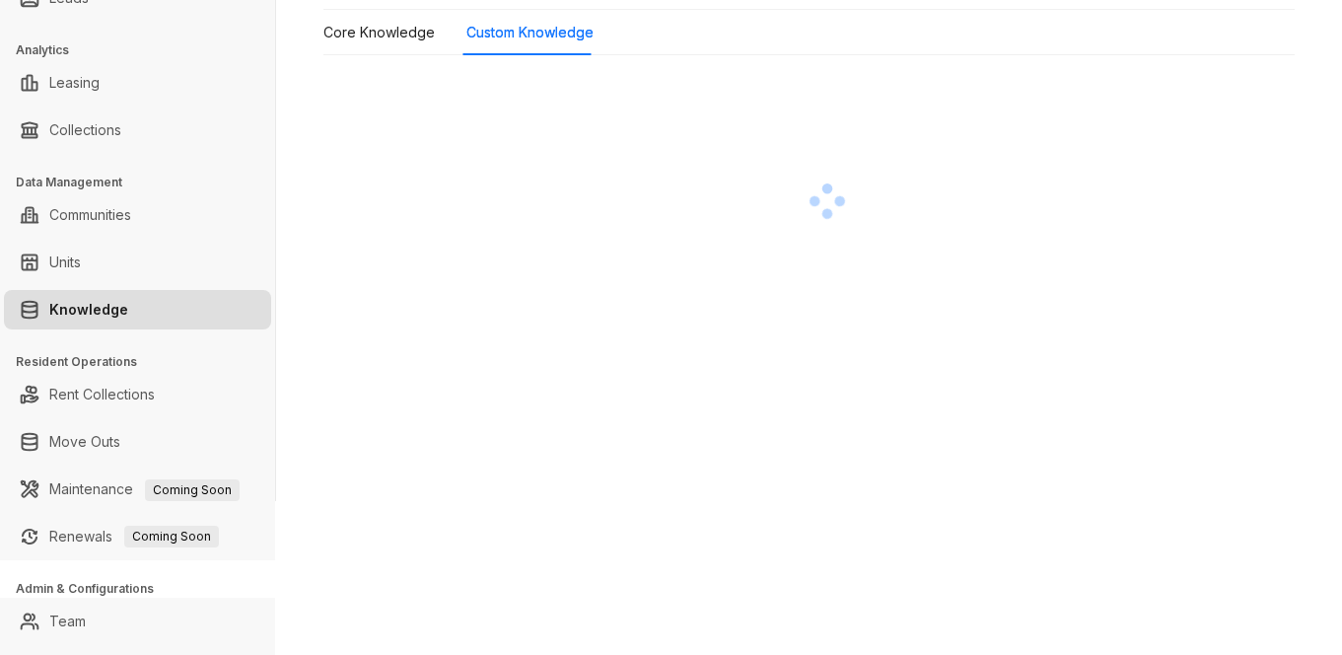
scroll to position [191, 0]
